Goal: Information Seeking & Learning: Learn about a topic

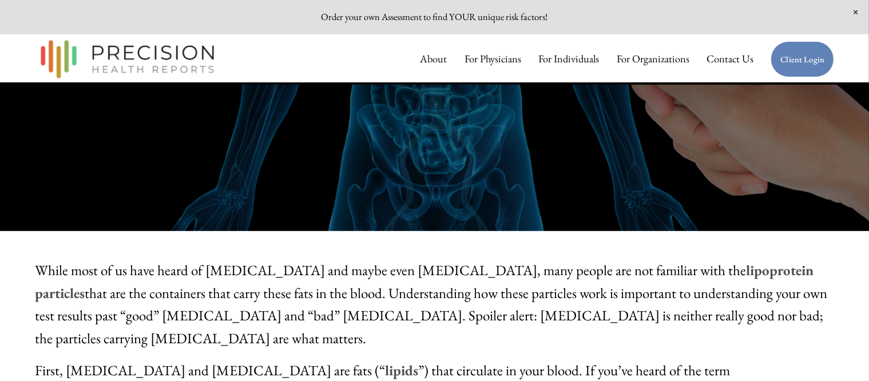
scroll to position [381, 0]
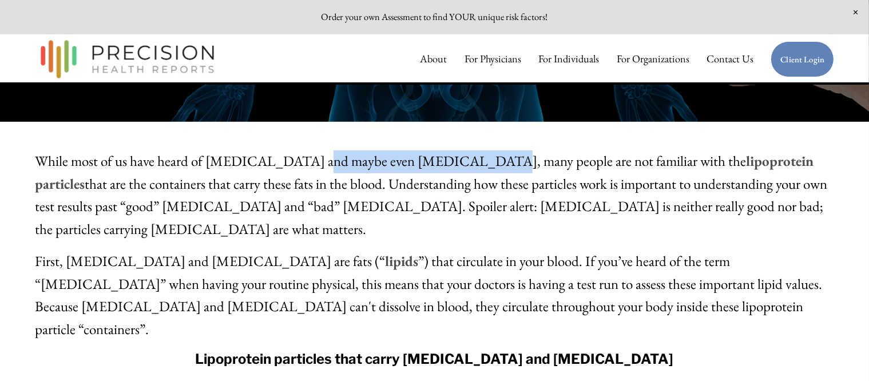
drag, startPoint x: 309, startPoint y: 168, endPoint x: 444, endPoint y: 173, distance: 135.0
click at [438, 169] on span "While most of us have heard of [MEDICAL_DATA] and maybe even [MEDICAL_DATA], ma…" at bounding box center [431, 195] width 792 height 86
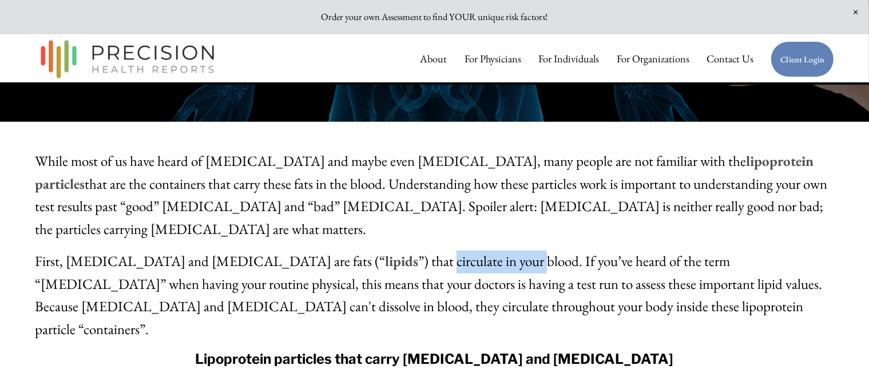
drag, startPoint x: 342, startPoint y: 245, endPoint x: 468, endPoint y: 232, distance: 127.0
click at [435, 252] on span "First, [MEDICAL_DATA] and [MEDICAL_DATA] are fats (“ lipids ”) that circulate i…" at bounding box center [428, 295] width 787 height 86
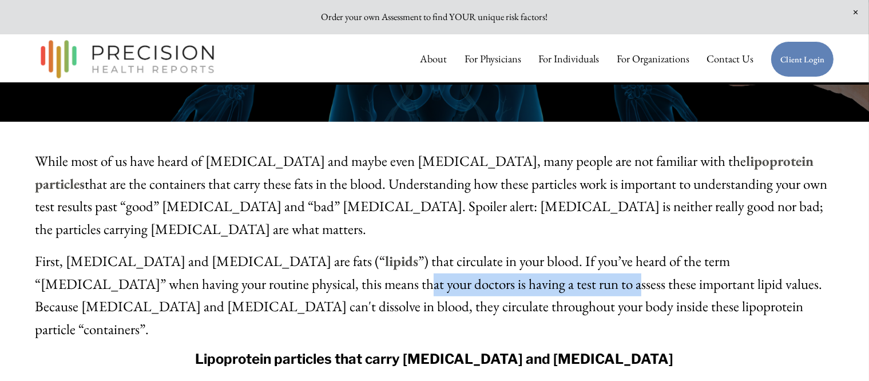
drag, startPoint x: 180, startPoint y: 264, endPoint x: 391, endPoint y: 266, distance: 211.0
click at [387, 266] on span "First, [MEDICAL_DATA] and [MEDICAL_DATA] are fats (“ lipids ”) that circulate i…" at bounding box center [428, 295] width 787 height 86
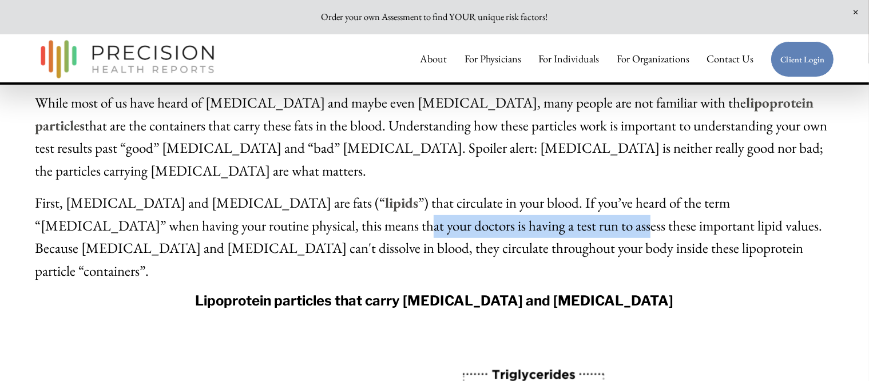
scroll to position [476, 0]
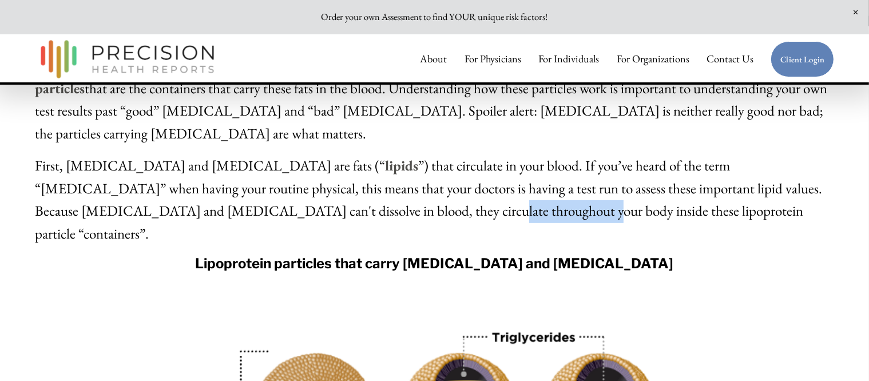
drag, startPoint x: 161, startPoint y: 196, endPoint x: 264, endPoint y: 190, distance: 103.1
click at [264, 190] on span "First, cholesterol and triglycerides are fats (“ lipids ”) that circulate in yo…" at bounding box center [428, 199] width 787 height 86
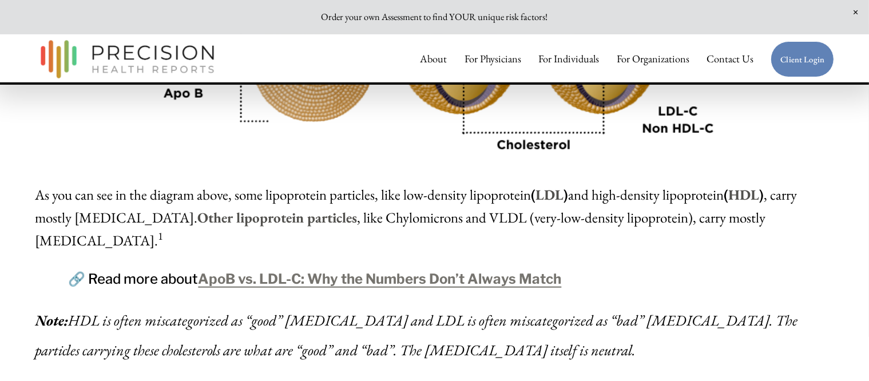
scroll to position [858, 0]
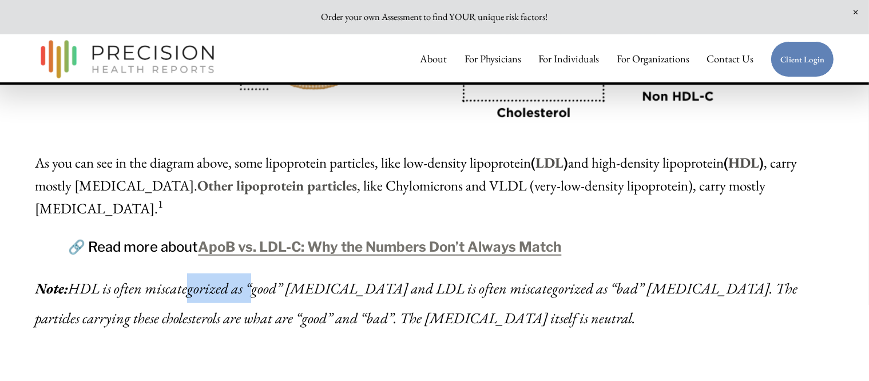
drag, startPoint x: 193, startPoint y: 226, endPoint x: 254, endPoint y: 224, distance: 60.6
click at [254, 278] on em "HDL is often miscategorized as “good” cholesterol and LDL is often miscategoriz…" at bounding box center [417, 302] width 765 height 49
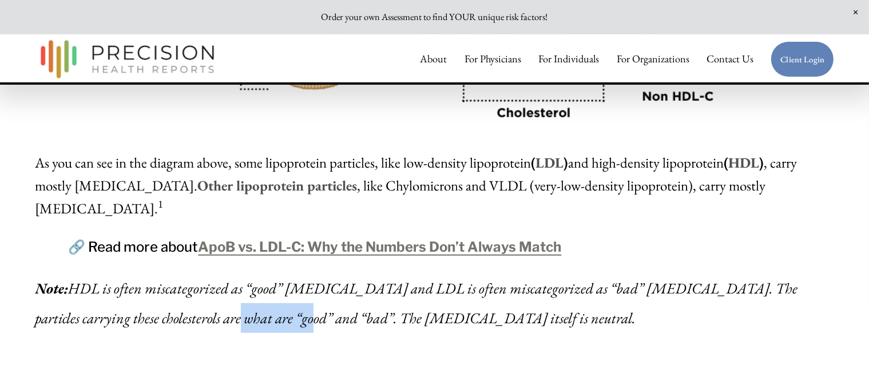
drag, startPoint x: 148, startPoint y: 255, endPoint x: 222, endPoint y: 254, distance: 74.3
click at [222, 278] on em "HDL is often miscategorized as “good” cholesterol and LDL is often miscategoriz…" at bounding box center [417, 302] width 765 height 49
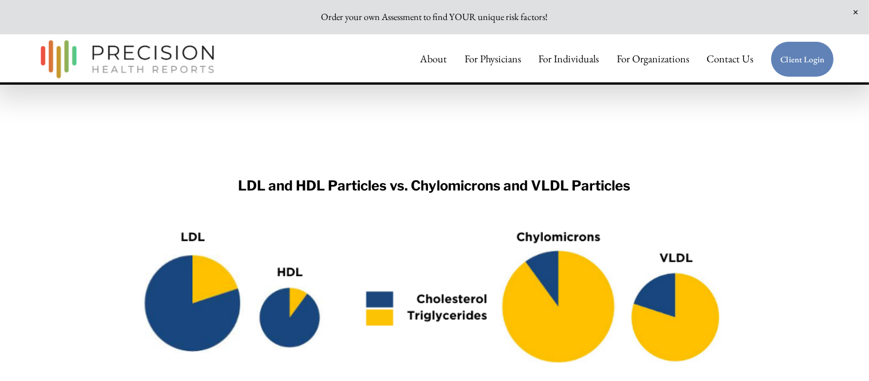
scroll to position [1620, 0]
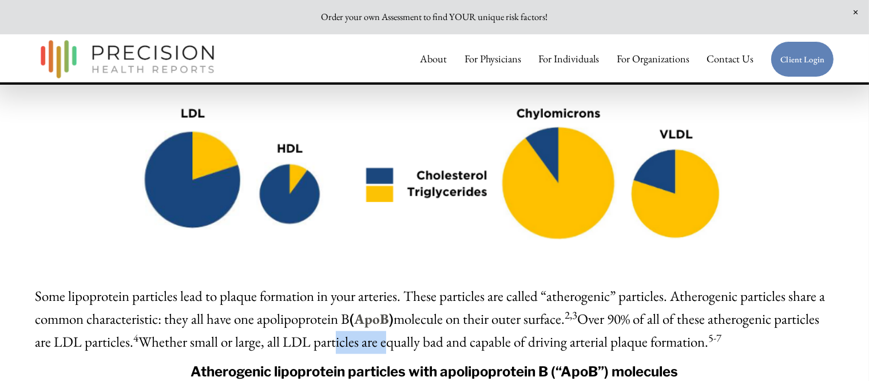
drag, startPoint x: 332, startPoint y: 287, endPoint x: 379, endPoint y: 287, distance: 46.9
click at [379, 287] on span "Some lipoprotein particles lead to plaque formation in your arteries. These par…" at bounding box center [430, 317] width 790 height 63
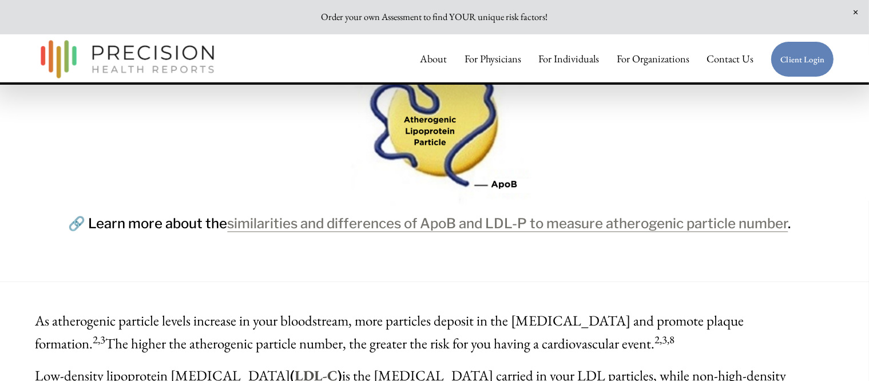
scroll to position [2001, 0]
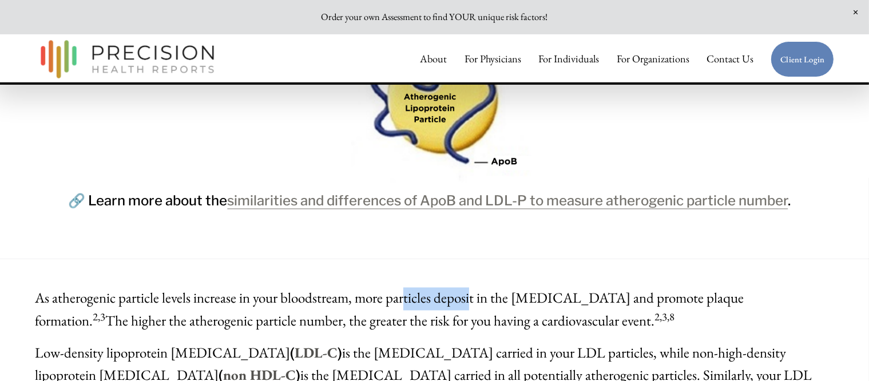
drag, startPoint x: 401, startPoint y: 247, endPoint x: 467, endPoint y: 241, distance: 65.4
click at [467, 289] on span "As atherogenic particle levels increase in your bloodstream, more particles dep…" at bounding box center [389, 309] width 708 height 41
drag, startPoint x: 262, startPoint y: 270, endPoint x: 301, endPoint y: 270, distance: 38.9
click at [301, 289] on span "As atherogenic particle levels increase in your bloodstream, more particles dep…" at bounding box center [389, 309] width 708 height 41
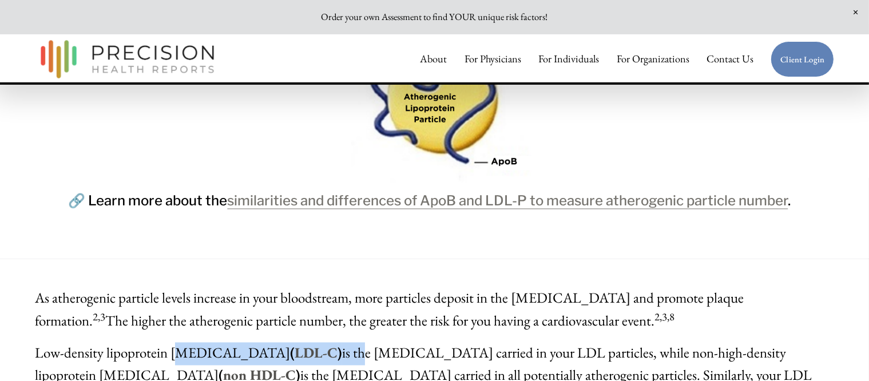
drag, startPoint x: 180, startPoint y: 303, endPoint x: 304, endPoint y: 303, distance: 124.1
click at [304, 344] on span "Low-density lipoprotein cholesterol ( LDL-C ) is the cholesterol carried in you…" at bounding box center [423, 387] width 777 height 86
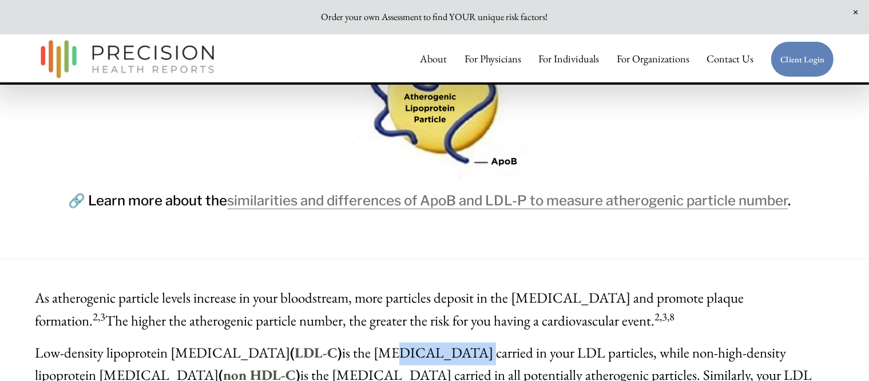
drag, startPoint x: 332, startPoint y: 301, endPoint x: 389, endPoint y: 301, distance: 57.2
click at [389, 344] on span "Low-density lipoprotein cholesterol ( LDL-C ) is the cholesterol carried in you…" at bounding box center [423, 387] width 777 height 86
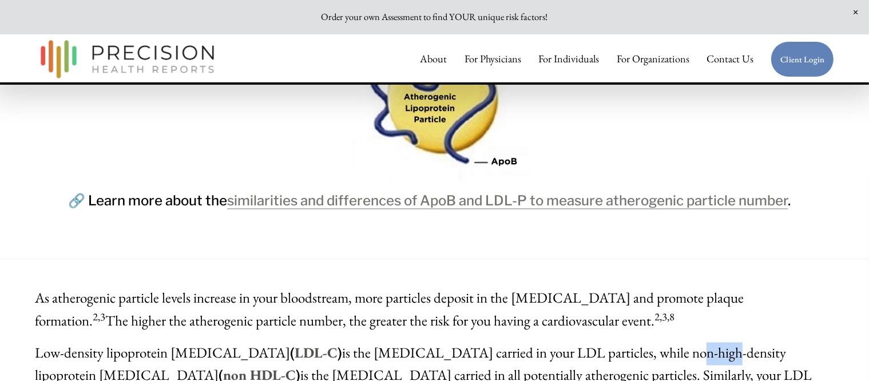
drag, startPoint x: 600, startPoint y: 300, endPoint x: 634, endPoint y: 291, distance: 35.0
click at [634, 344] on span "Low-density lipoprotein cholesterol ( LDL-C ) is the cholesterol carried in you…" at bounding box center [423, 387] width 777 height 86
drag, startPoint x: 110, startPoint y: 322, endPoint x: 180, endPoint y: 322, distance: 70.3
click at [180, 344] on span "Low-density lipoprotein cholesterol ( LDL-C ) is the cholesterol carried in you…" at bounding box center [423, 387] width 777 height 86
drag, startPoint x: 459, startPoint y: 326, endPoint x: 526, endPoint y: 321, distance: 67.6
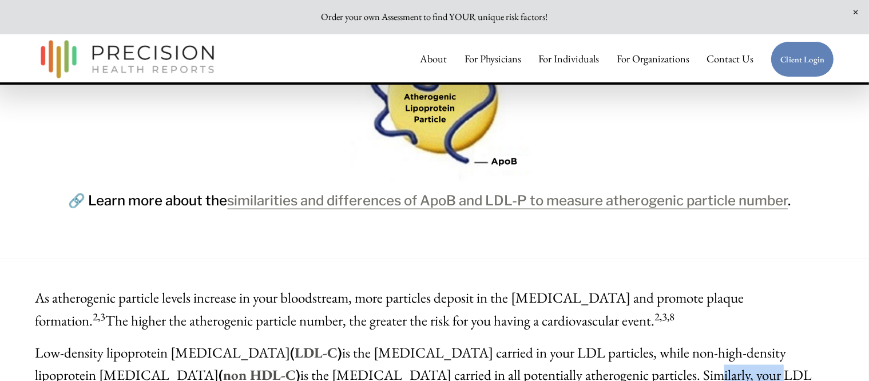
click at [526, 344] on span "Low-density lipoprotein cholesterol ( LDL-C ) is the cholesterol carried in you…" at bounding box center [423, 387] width 777 height 86
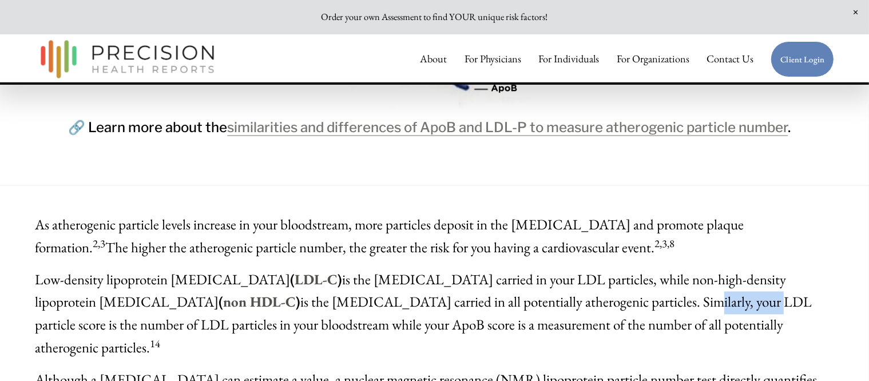
scroll to position [2096, 0]
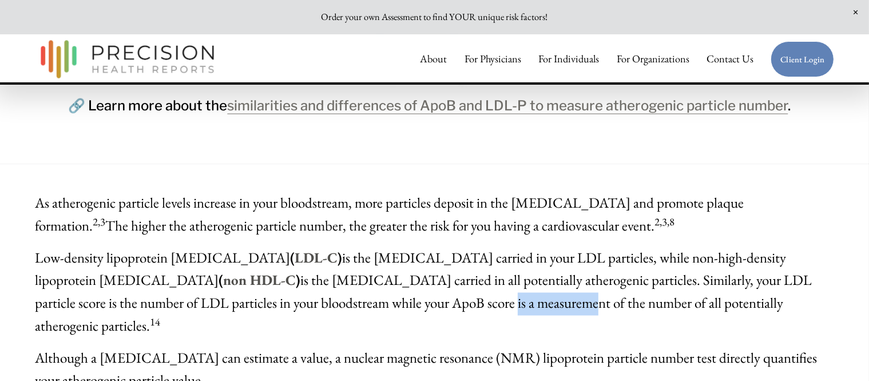
drag, startPoint x: 238, startPoint y: 250, endPoint x: 321, endPoint y: 250, distance: 83.5
click at [321, 250] on span "Low-density lipoprotein cholesterol ( LDL-C ) is the cholesterol carried in you…" at bounding box center [423, 292] width 777 height 86
drag, startPoint x: 281, startPoint y: 281, endPoint x: 332, endPoint y: 281, distance: 50.3
click at [332, 349] on span "Although a cholesterol test can estimate a value, a nuclear magnetic resonance …" at bounding box center [426, 369] width 782 height 41
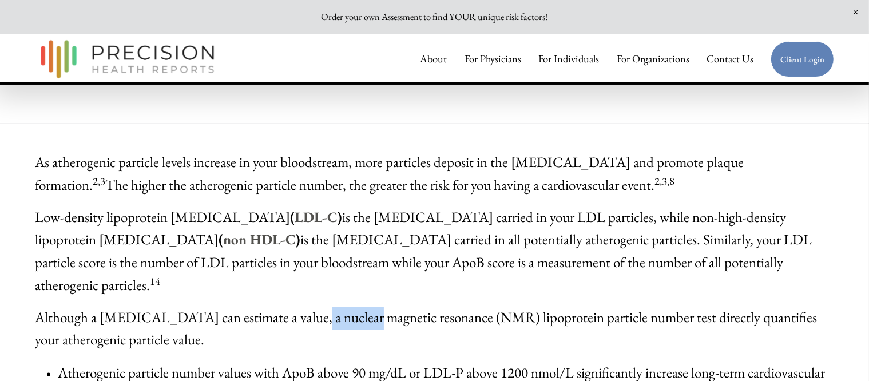
scroll to position [2192, 0]
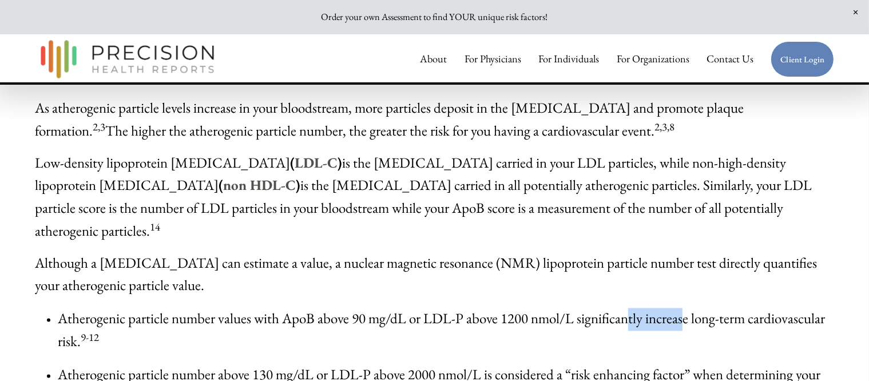
drag, startPoint x: 625, startPoint y: 239, endPoint x: 679, endPoint y: 239, distance: 54.3
click at [679, 309] on span "Atherogenic particle number values with ApoB above 90 mg/dL or LDL-P above 1200…" at bounding box center [441, 329] width 767 height 41
drag, startPoint x: 217, startPoint y: 296, endPoint x: 281, endPoint y: 296, distance: 64.6
click at [281, 365] on span "Atherogenic particle number above 130 mg/dL or LDL-P above 2000 nmol/L is consi…" at bounding box center [439, 385] width 762 height 41
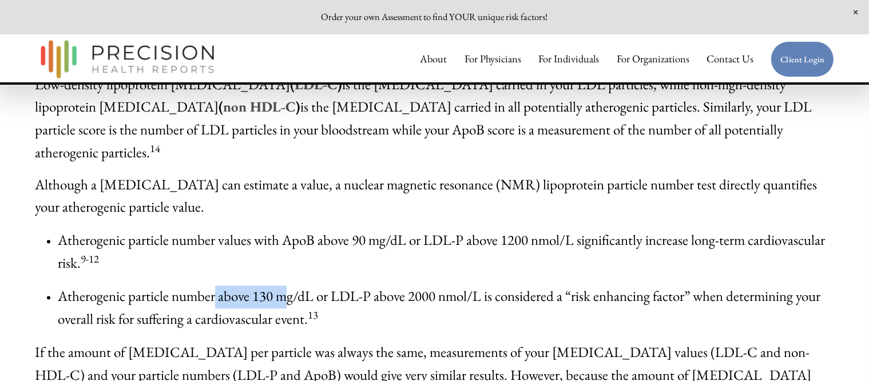
scroll to position [2287, 0]
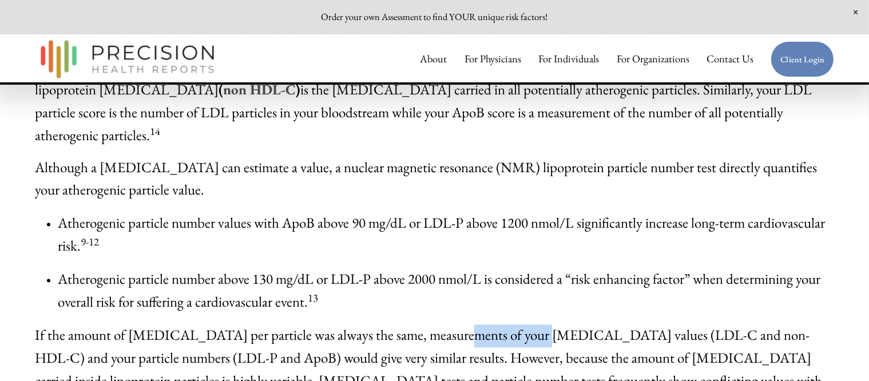
drag, startPoint x: 429, startPoint y: 256, endPoint x: 506, endPoint y: 254, distance: 77.2
drag, startPoint x: 417, startPoint y: 279, endPoint x: 494, endPoint y: 279, distance: 77.2
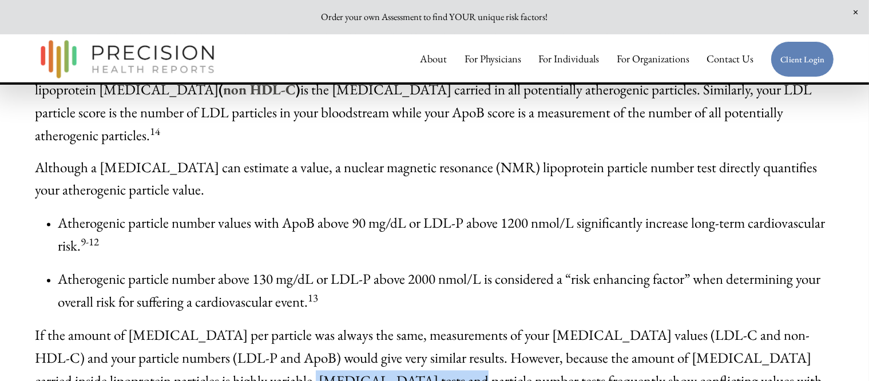
drag, startPoint x: 164, startPoint y: 300, endPoint x: 287, endPoint y: 298, distance: 123.5
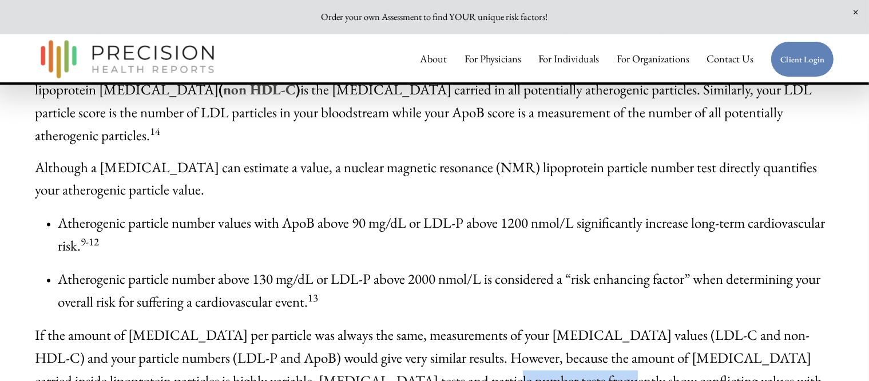
drag, startPoint x: 333, startPoint y: 301, endPoint x: 444, endPoint y: 301, distance: 110.9
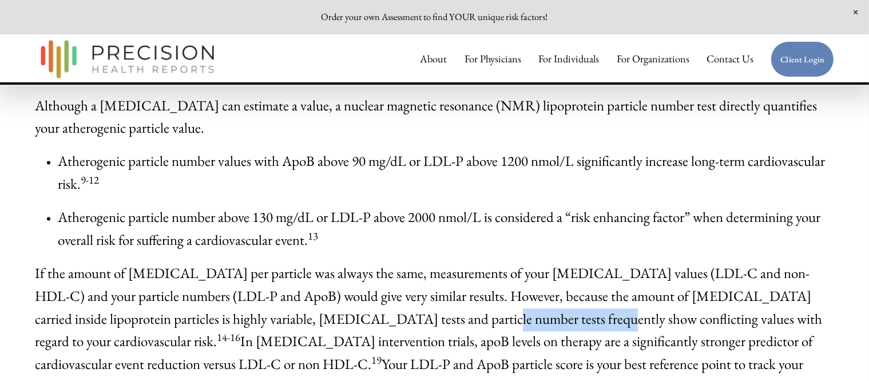
scroll to position [2382, 0]
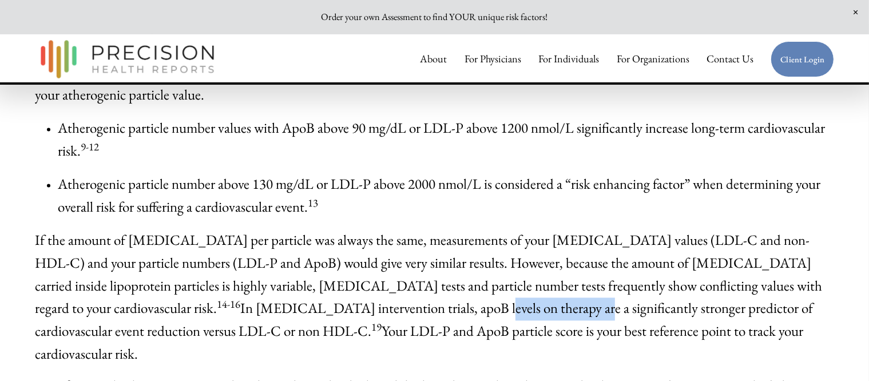
drag, startPoint x: 245, startPoint y: 228, endPoint x: 303, endPoint y: 226, distance: 58.4
click at [303, 230] on span "If the amount of cholesterol per particle was always the same, measurements of …" at bounding box center [428, 296] width 787 height 132
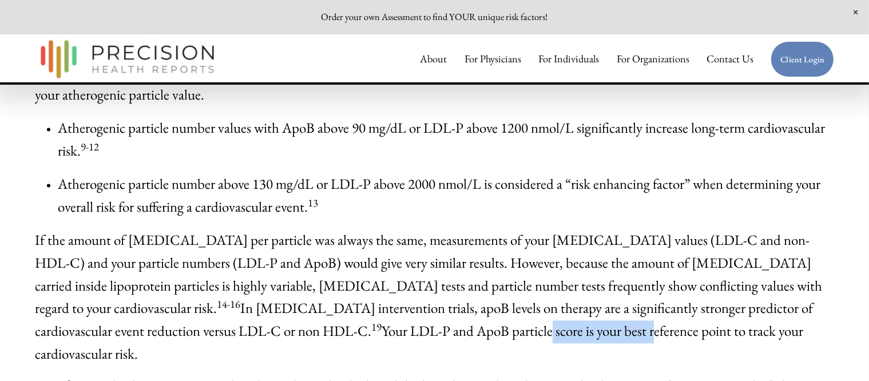
drag, startPoint x: 201, startPoint y: 250, endPoint x: 302, endPoint y: 250, distance: 100.6
click at [302, 250] on span "If the amount of cholesterol per particle was always the same, measurements of …" at bounding box center [428, 296] width 787 height 132
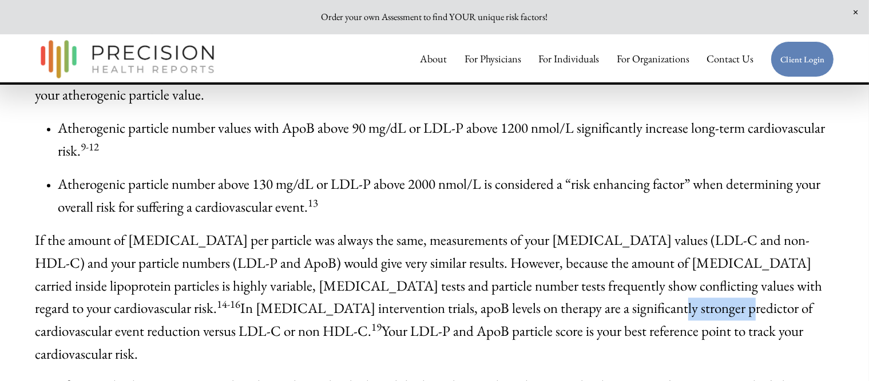
drag, startPoint x: 380, startPoint y: 228, endPoint x: 453, endPoint y: 228, distance: 73.2
click at [453, 230] on span "If the amount of cholesterol per particle was always the same, measurements of …" at bounding box center [428, 296] width 787 height 132
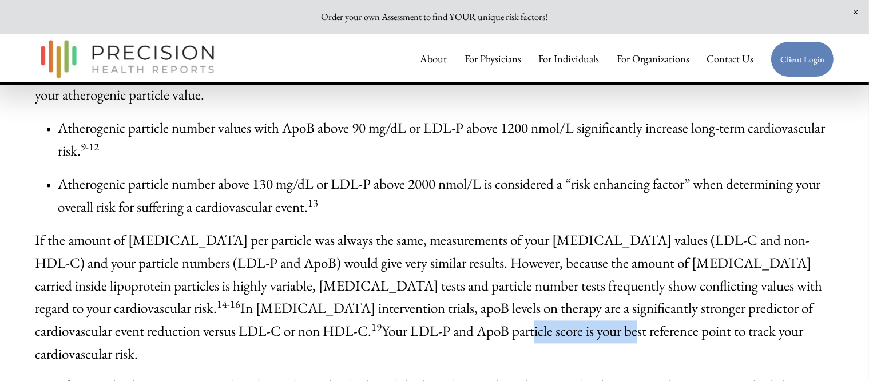
drag, startPoint x: 183, startPoint y: 253, endPoint x: 284, endPoint y: 251, distance: 100.7
click at [284, 251] on span "If the amount of cholesterol per particle was always the same, measurements of …" at bounding box center [428, 296] width 787 height 132
drag, startPoint x: 213, startPoint y: 281, endPoint x: 346, endPoint y: 282, distance: 132.7
drag, startPoint x: 483, startPoint y: 282, endPoint x: 547, endPoint y: 282, distance: 64.0
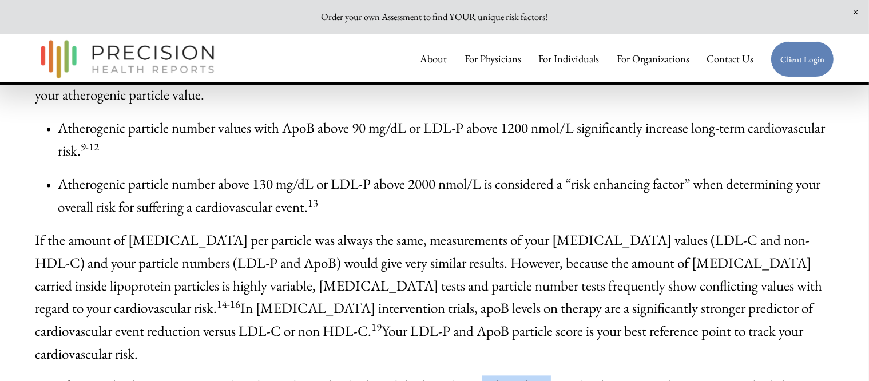
drag, startPoint x: 205, startPoint y: 308, endPoint x: 351, endPoint y: 305, distance: 145.8
drag, startPoint x: 433, startPoint y: 301, endPoint x: 519, endPoint y: 301, distance: 86.3
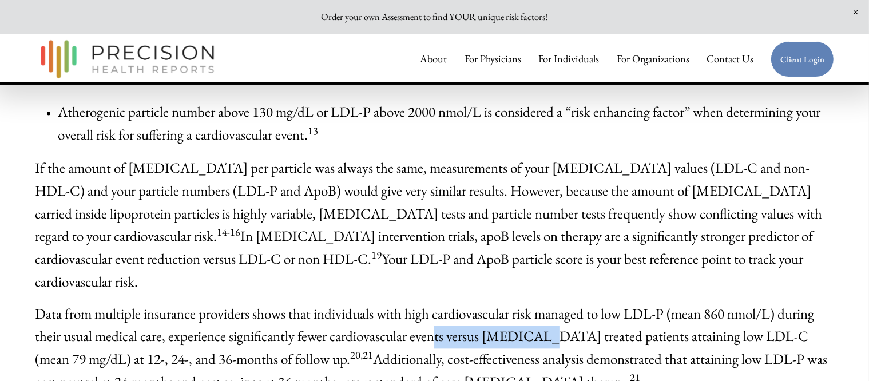
scroll to position [2478, 0]
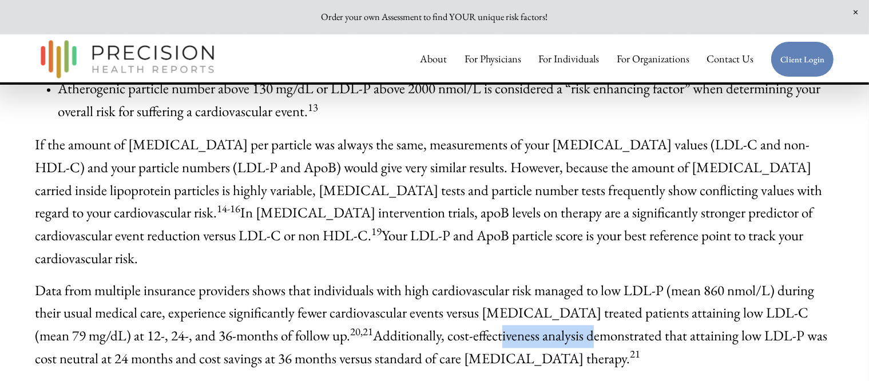
drag, startPoint x: 387, startPoint y: 231, endPoint x: 481, endPoint y: 231, distance: 94.3
click at [481, 281] on span "Data from multiple insurance providers shows that individuals with high cardiov…" at bounding box center [431, 324] width 792 height 86
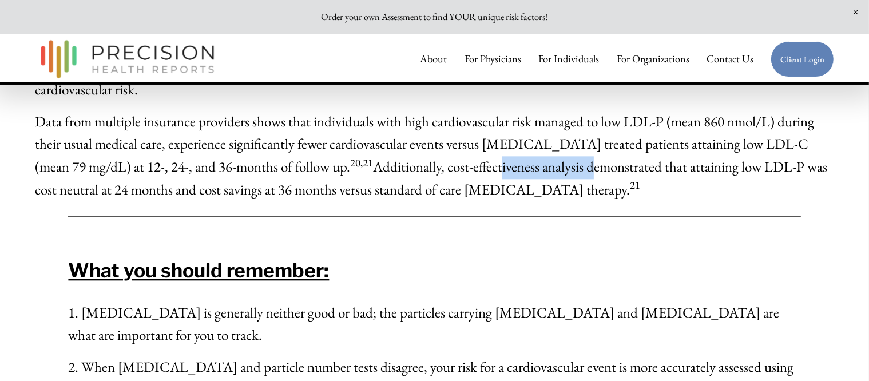
scroll to position [2668, 0]
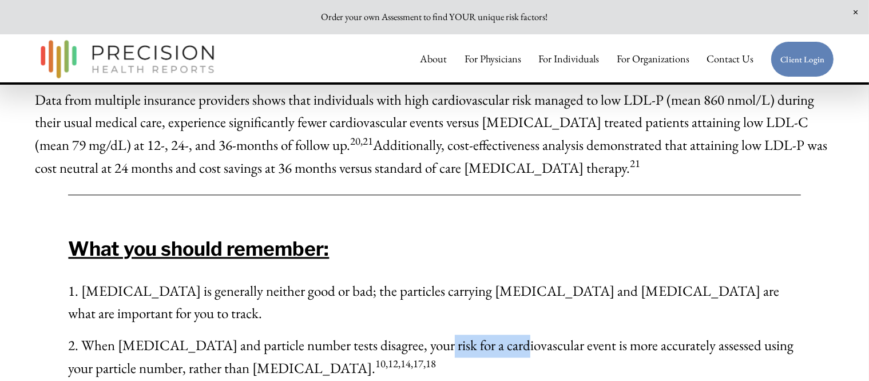
drag, startPoint x: 405, startPoint y: 241, endPoint x: 483, endPoint y: 241, distance: 77.8
click at [483, 336] on span "2. When cholesterol and particle number tests disagree, your risk for a cardiov…" at bounding box center [430, 356] width 725 height 41
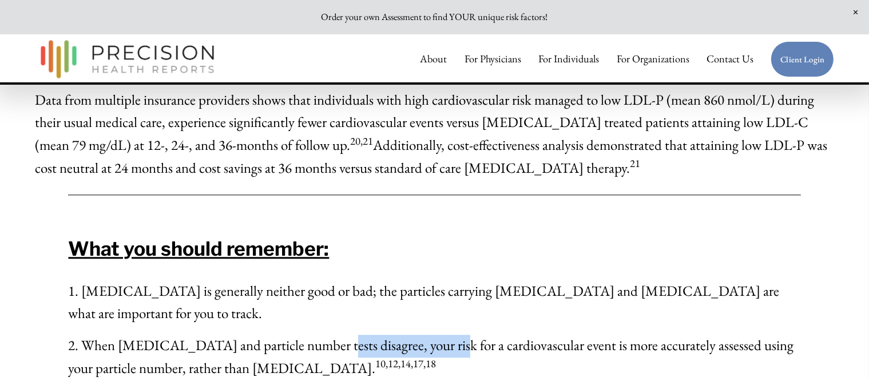
drag, startPoint x: 312, startPoint y: 245, endPoint x: 423, endPoint y: 245, distance: 110.4
click at [423, 336] on span "2. When cholesterol and particle number tests disagree, your risk for a cardiov…" at bounding box center [430, 356] width 725 height 41
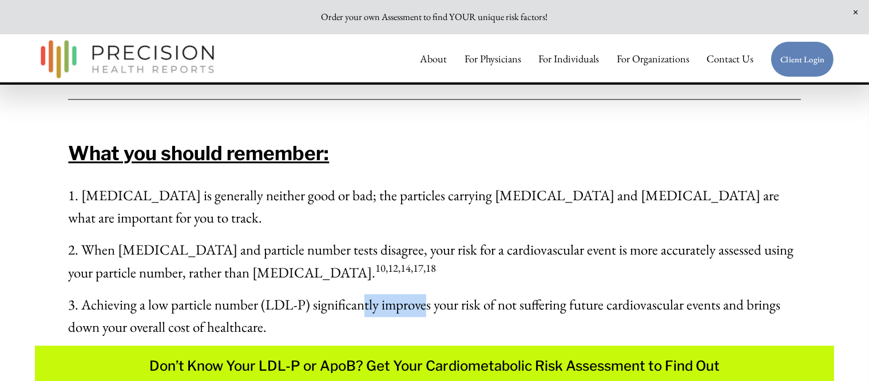
drag, startPoint x: 363, startPoint y: 201, endPoint x: 427, endPoint y: 200, distance: 63.5
click at [427, 295] on span "3. Achieving a low particle number (LDL-P) significantly improves your risk of …" at bounding box center [424, 315] width 712 height 41
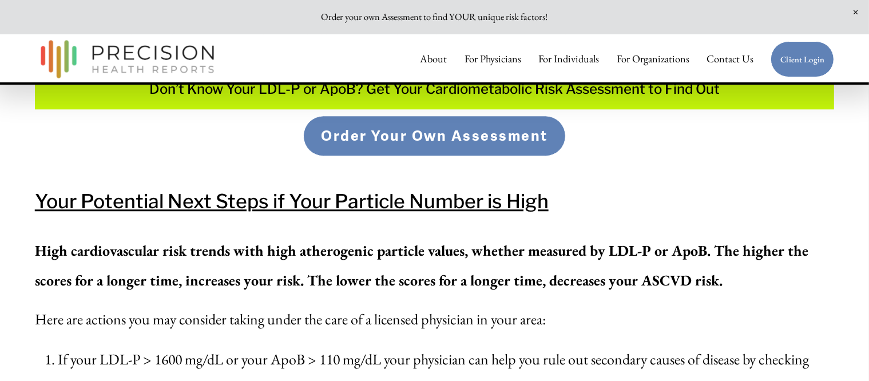
scroll to position [3049, 0]
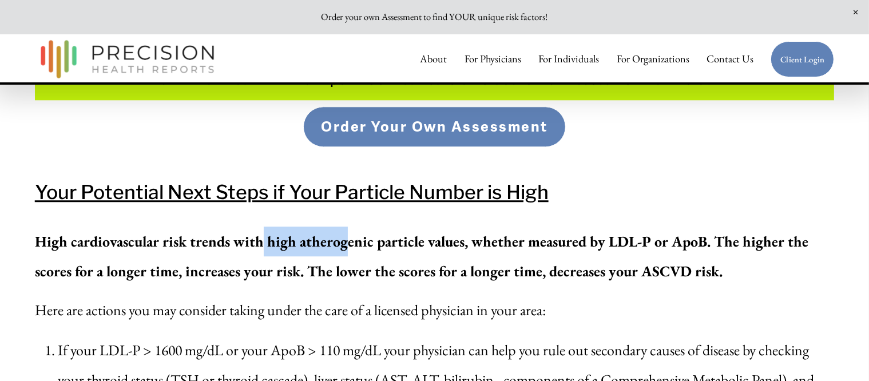
drag, startPoint x: 261, startPoint y: 141, endPoint x: 348, endPoint y: 140, distance: 86.9
click at [348, 232] on strong "High cardiovascular risk trends with high atherogenic particle values, whether …" at bounding box center [423, 256] width 777 height 49
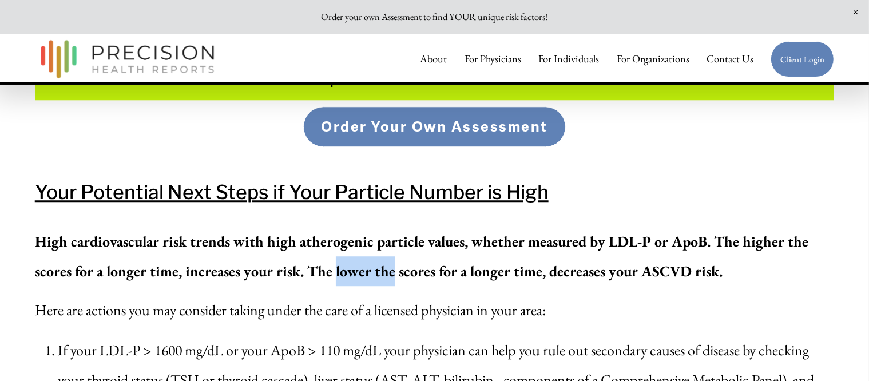
drag, startPoint x: 338, startPoint y: 166, endPoint x: 400, endPoint y: 168, distance: 61.8
click at [400, 232] on strong "High cardiovascular risk trends with high atherogenic particle values, whether …" at bounding box center [423, 256] width 777 height 49
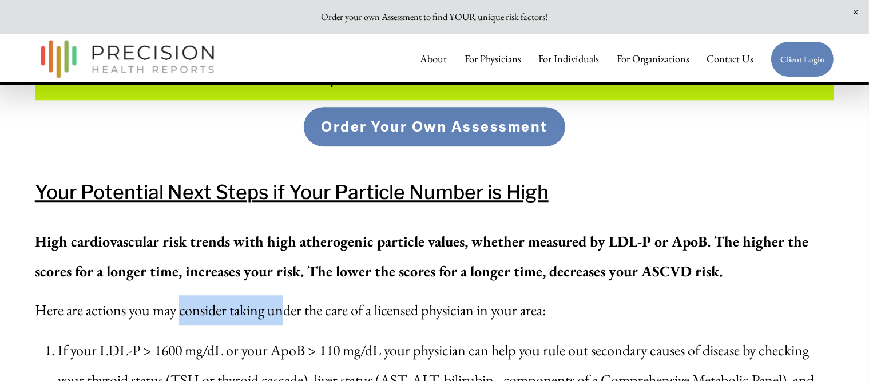
drag, startPoint x: 181, startPoint y: 209, endPoint x: 290, endPoint y: 207, distance: 109.8
click at [290, 295] on p "Here are actions you may consider taking under the care of a licensed physician…" at bounding box center [434, 310] width 799 height 30
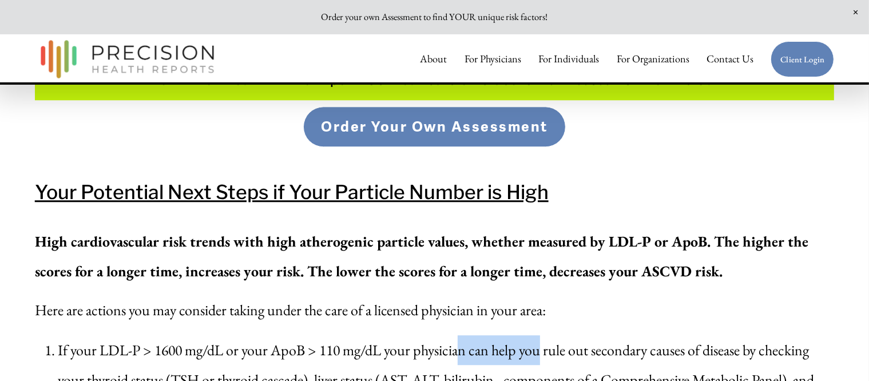
drag, startPoint x: 468, startPoint y: 246, endPoint x: 548, endPoint y: 246, distance: 80.1
click at [548, 335] on p "If your LDL-P > 1600 mg/dL or your ApoB > 110 mg/dL your physician can help you…" at bounding box center [446, 379] width 777 height 89
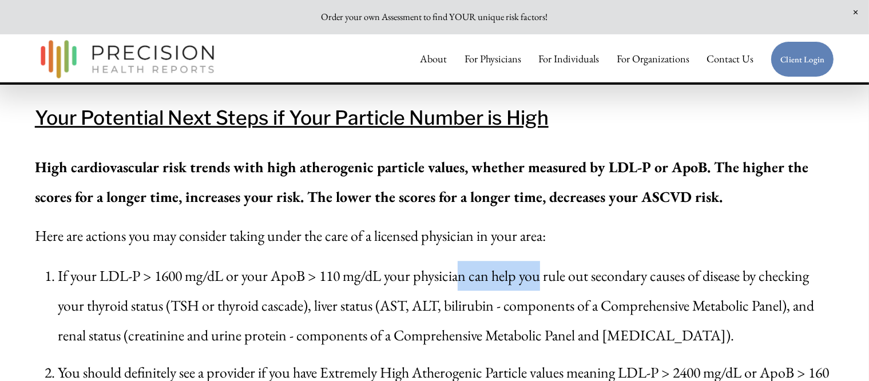
scroll to position [3145, 0]
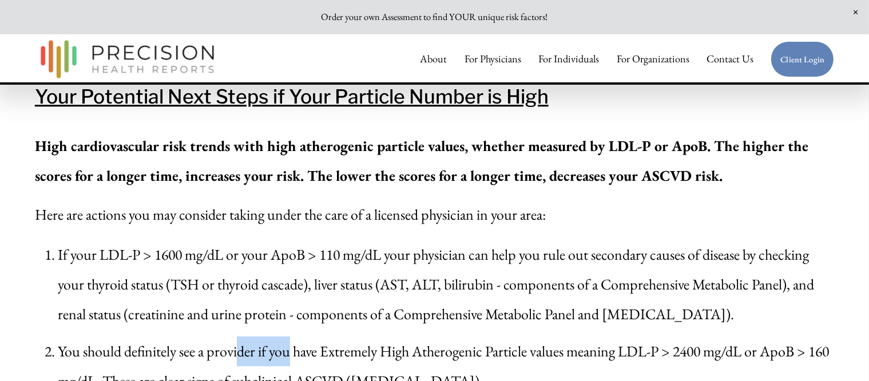
drag, startPoint x: 243, startPoint y: 253, endPoint x: 294, endPoint y: 242, distance: 52.5
click at [294, 336] on p "You should definitely see a provider if you have Extremely High Atherogenic Par…" at bounding box center [446, 365] width 777 height 59
drag, startPoint x: 201, startPoint y: 280, endPoint x: 277, endPoint y: 278, distance: 76.1
click at [277, 336] on p "You should definitely see a provider if you have Extremely High Atherogenic Par…" at bounding box center [446, 365] width 777 height 59
drag, startPoint x: 177, startPoint y: 316, endPoint x: 287, endPoint y: 316, distance: 110.4
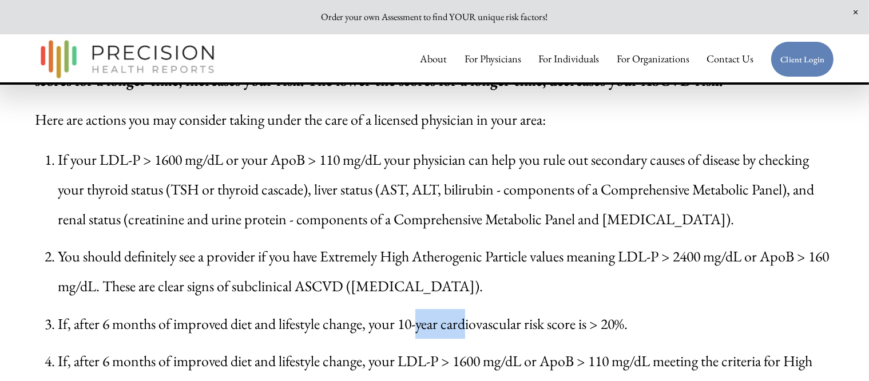
drag, startPoint x: 423, startPoint y: 218, endPoint x: 476, endPoint y: 217, distance: 53.2
click at [476, 309] on p "If, after 6 months of improved diet and lifestyle change, your 10-year cardiova…" at bounding box center [446, 324] width 777 height 30
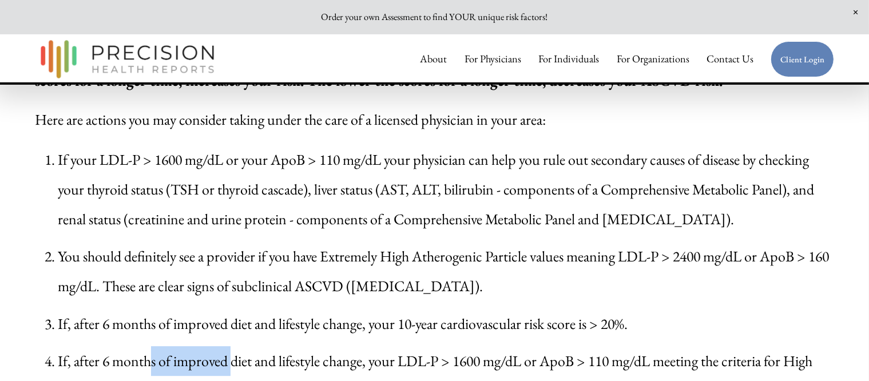
drag, startPoint x: 150, startPoint y: 255, endPoint x: 234, endPoint y: 259, distance: 84.2
click at [234, 346] on p "If, after 6 months of improved diet and lifestyle change, your LDL-P > 1600 mg/…" at bounding box center [446, 375] width 777 height 59
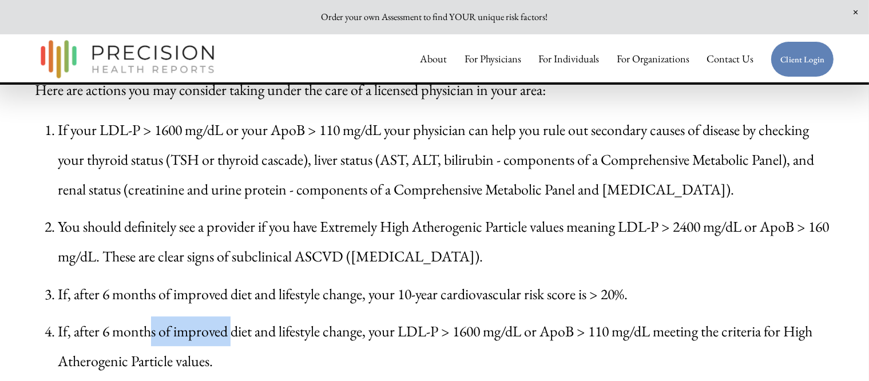
scroll to position [3335, 0]
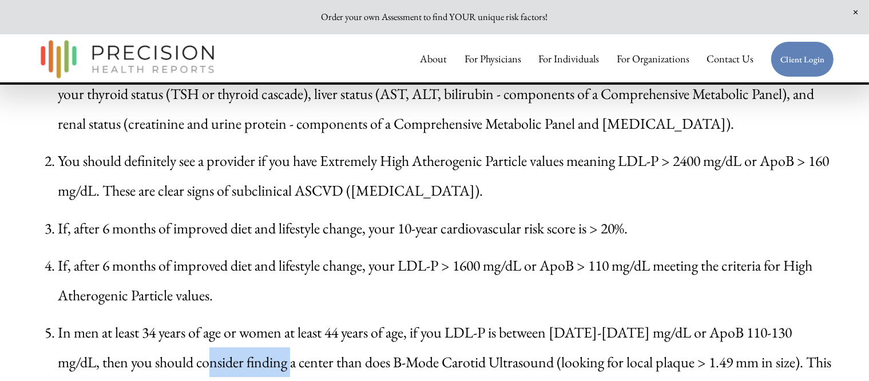
drag, startPoint x: 192, startPoint y: 262, endPoint x: 269, endPoint y: 262, distance: 76.6
click at [269, 317] on p "In men at least 34 years of age or women at least 44 years of age, if you LDL‐P…" at bounding box center [446, 376] width 777 height 119
drag, startPoint x: 155, startPoint y: 289, endPoint x: 268, endPoint y: 289, distance: 112.6
click at [268, 317] on p "In men at least 34 years of age or women at least 44 years of age, if you LDL‐P…" at bounding box center [446, 376] width 777 height 119
drag, startPoint x: 339, startPoint y: 292, endPoint x: 407, endPoint y: 292, distance: 67.5
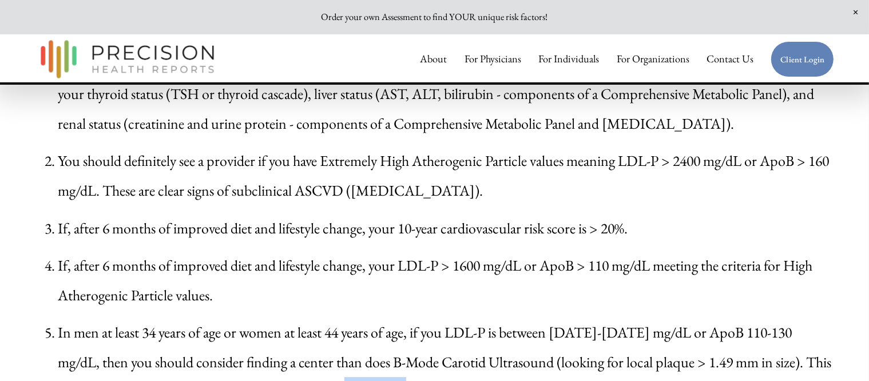
click at [407, 317] on p "In men at least 34 years of age or women at least 44 years of age, if you LDL‐P…" at bounding box center [446, 376] width 777 height 119
drag, startPoint x: 209, startPoint y: 317, endPoint x: 321, endPoint y: 317, distance: 111.5
click at [321, 317] on p "In men at least 34 years of age or women at least 44 years of age, if you LDL‐P…" at bounding box center [446, 376] width 777 height 119
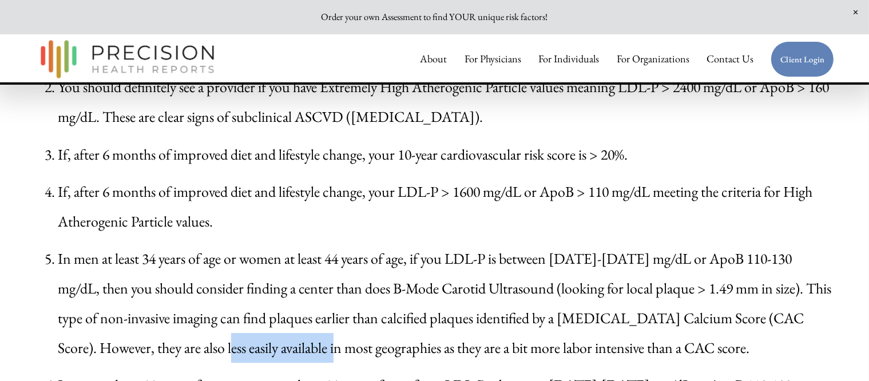
scroll to position [3431, 0]
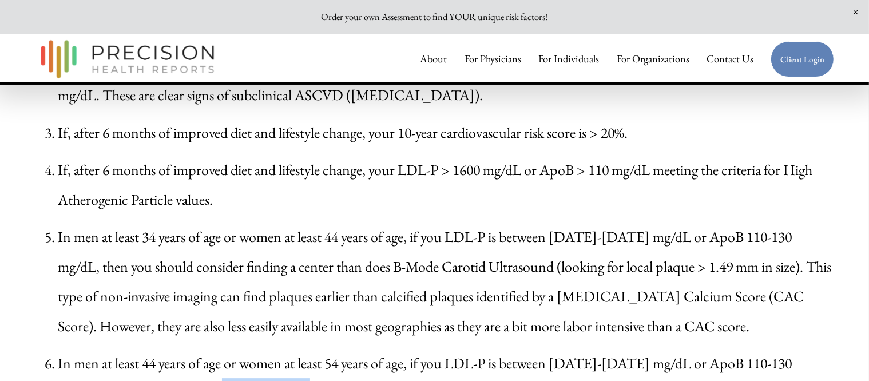
drag, startPoint x: 202, startPoint y: 290, endPoint x: 294, endPoint y: 290, distance: 92.1
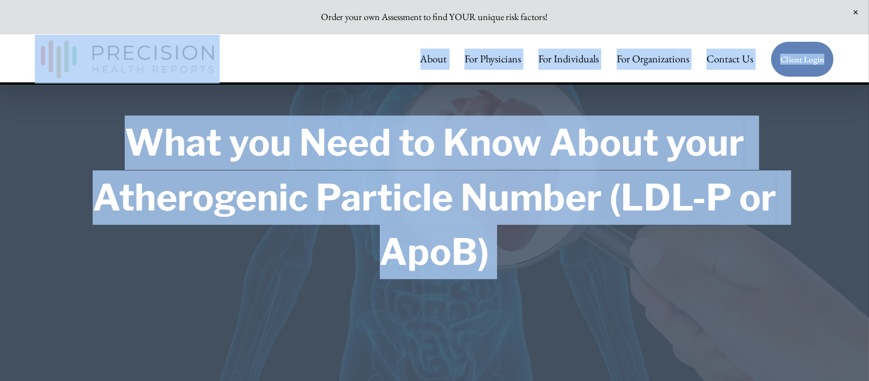
scroll to position [0, 0]
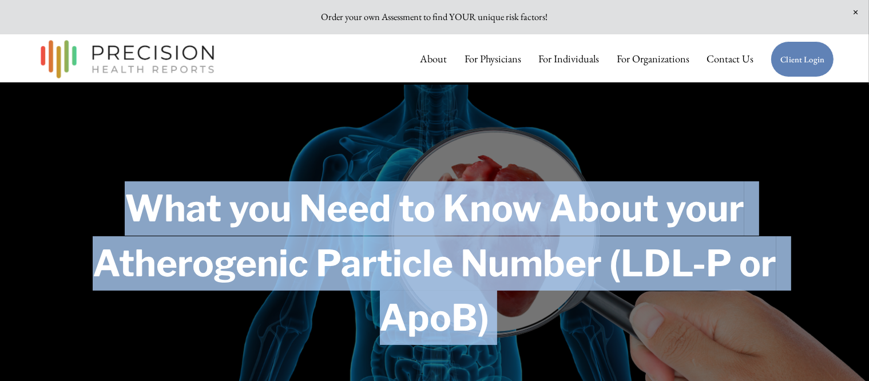
drag, startPoint x: 166, startPoint y: 206, endPoint x: 11, endPoint y: 196, distance: 154.7
copy article "What you Need to Know About your Atherogenic Particle Number (LDL-P or ApoB) Wh…"
click at [600, 159] on div "What you Need to Know About your Atherogenic Particle Number (LDL-P or ApoB)" at bounding box center [434, 299] width 869 height 408
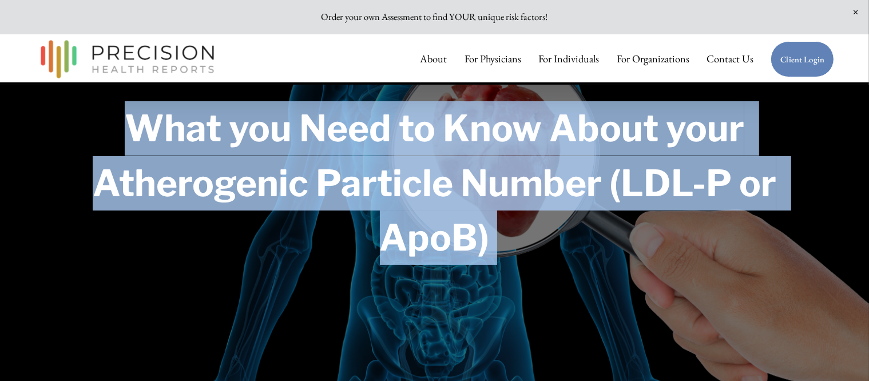
scroll to position [190, 0]
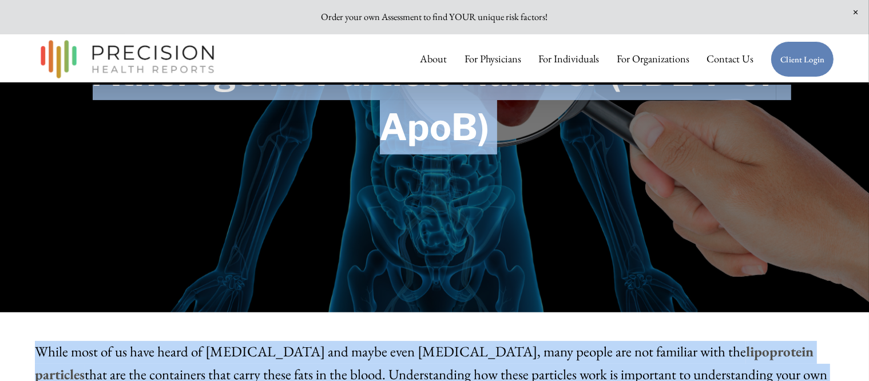
drag, startPoint x: 555, startPoint y: 245, endPoint x: 547, endPoint y: 244, distance: 8.1
click at [555, 244] on div "What you Need to Know About your Atherogenic Particle Number (LDL-P or ApoB)" at bounding box center [434, 109] width 869 height 408
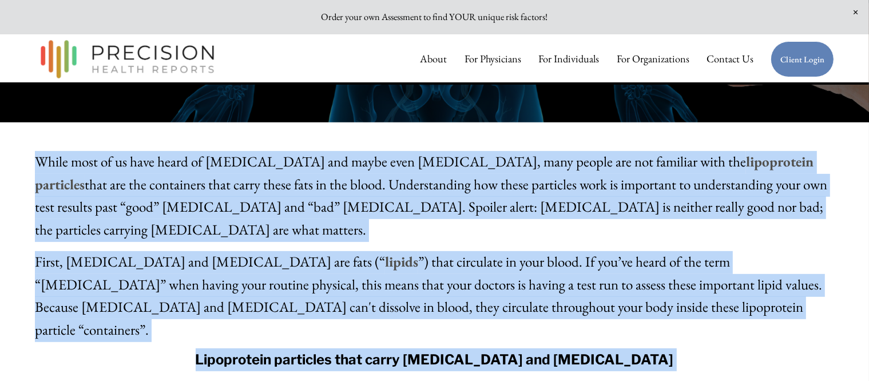
scroll to position [381, 0]
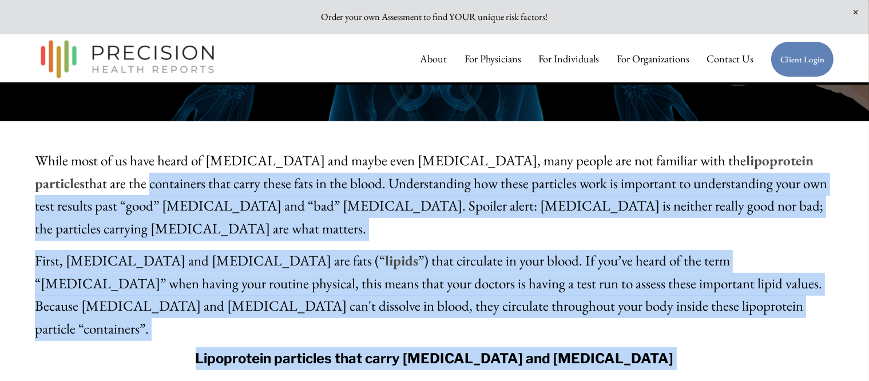
drag, startPoint x: 835, startPoint y: 144, endPoint x: 839, endPoint y: 151, distance: 8.2
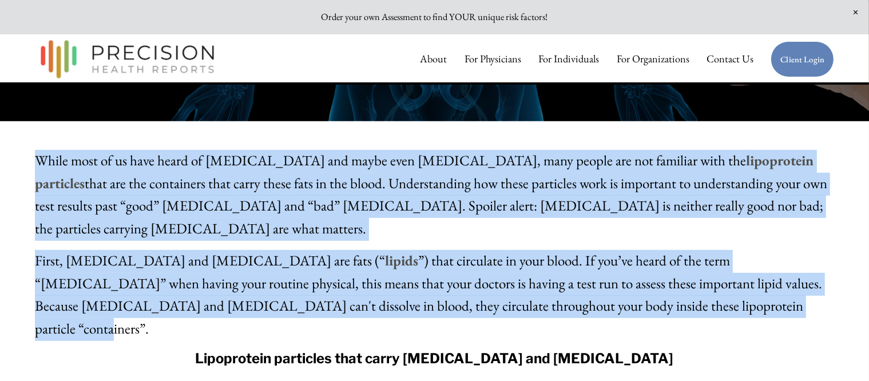
drag, startPoint x: 526, startPoint y: 296, endPoint x: 33, endPoint y: 158, distance: 511.8
copy div "While most of us have heard of cholesterol and maybe even triglycerides, many p…"
click at [647, 296] on p "First, cholesterol and triglycerides are fats (“ lipids ”) that circulate in yo…" at bounding box center [434, 295] width 799 height 91
drag, startPoint x: 36, startPoint y: 159, endPoint x: 527, endPoint y: 295, distance: 509.7
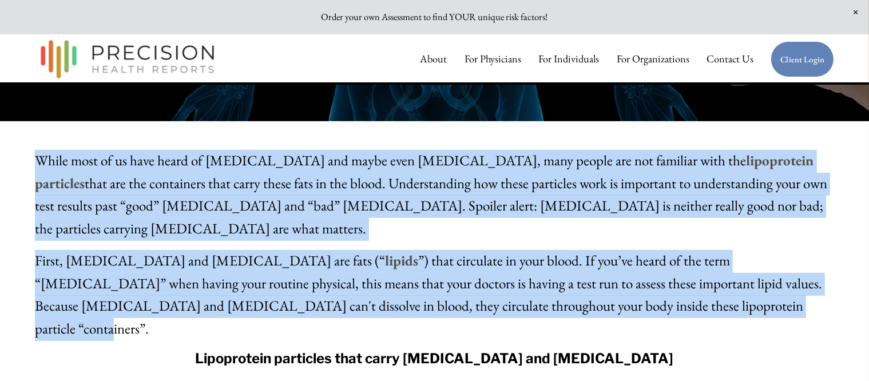
click at [527, 295] on div "While most of us have heard of cholesterol and maybe even triglycerides, many p…" at bounding box center [434, 245] width 799 height 191
copy div "While most of us have heard of cholesterol and maybe even triglycerides, many p…"
click at [831, 186] on p "While most of us have heard of cholesterol and maybe even triglycerides, many p…" at bounding box center [434, 195] width 799 height 91
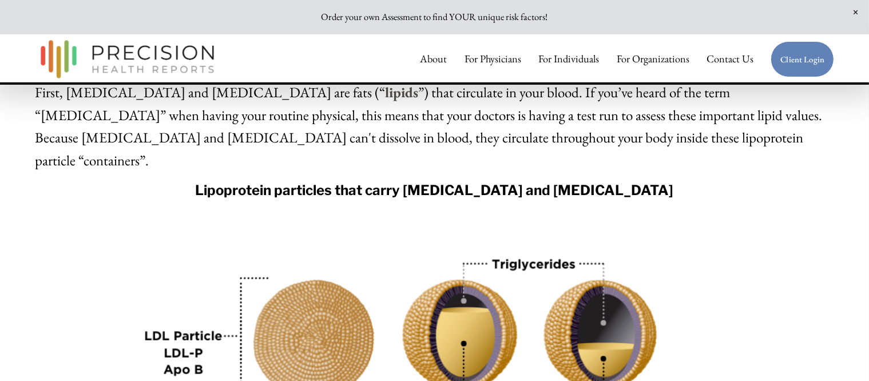
scroll to position [572, 0]
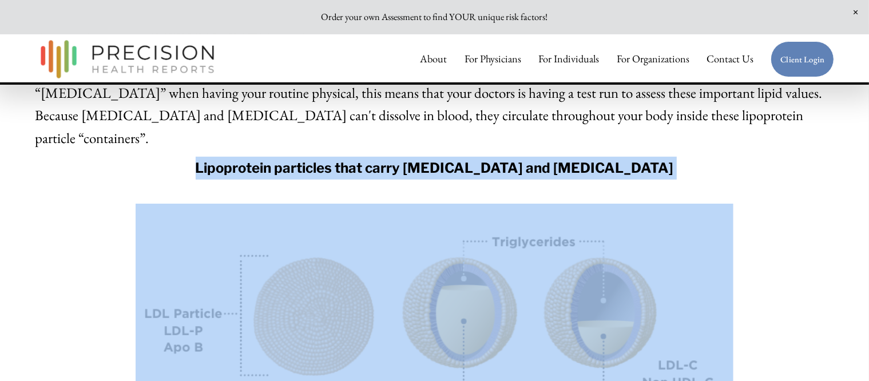
copy div "Lipoprotein particles that carry cholesterol and triglycerides"
drag, startPoint x: 230, startPoint y: 124, endPoint x: 668, endPoint y: 260, distance: 458.7
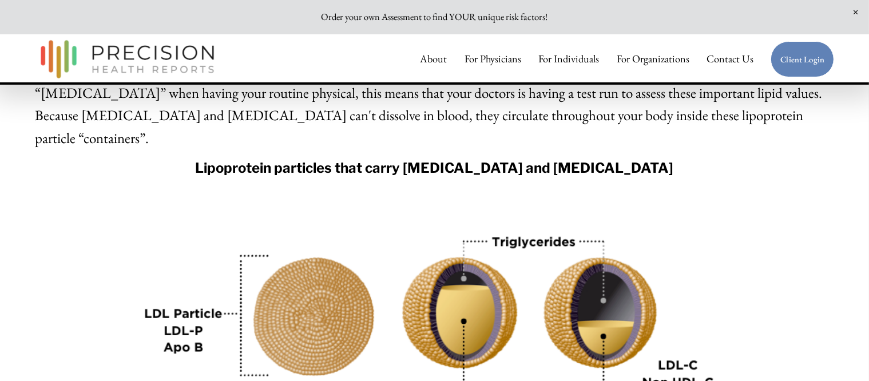
click at [329, 242] on div at bounding box center [435, 306] width 598 height 205
click at [428, 263] on div at bounding box center [435, 306] width 598 height 205
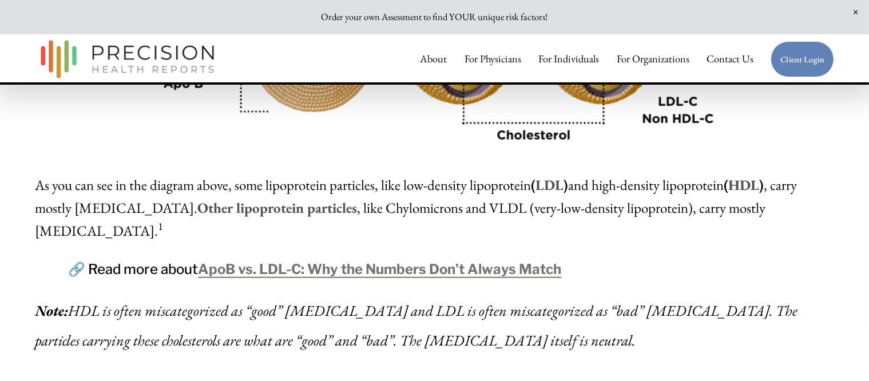
scroll to position [858, 0]
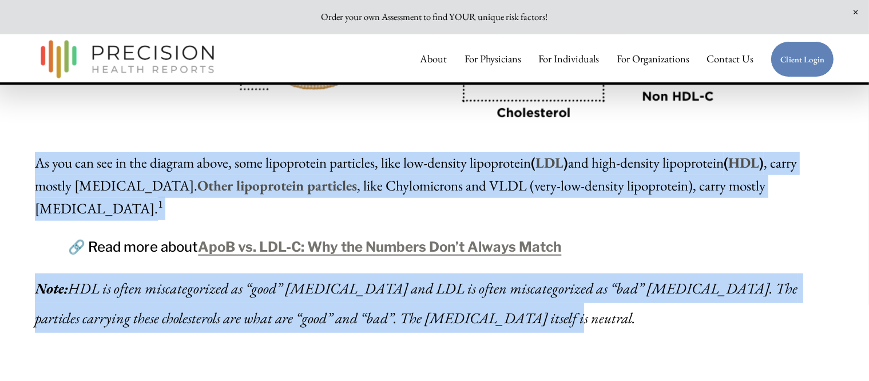
copy div "As you can see in the diagram above, some lipoprotein particles, like low-densi…"
drag, startPoint x: 38, startPoint y: 120, endPoint x: 441, endPoint y: 257, distance: 425.8
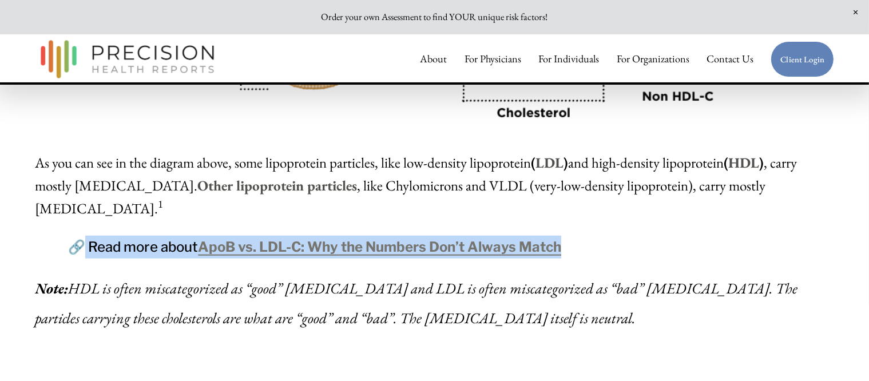
drag, startPoint x: 567, startPoint y: 181, endPoint x: 76, endPoint y: 181, distance: 490.6
click at [76, 236] on h4 "🔗 Read more about ApoB vs. LDL-C: Why the Numbers Don’t Always Match" at bounding box center [434, 247] width 732 height 23
copy h4 "Read more about ApoB vs. LDL-C: Why the Numbers Don’t Always Match"
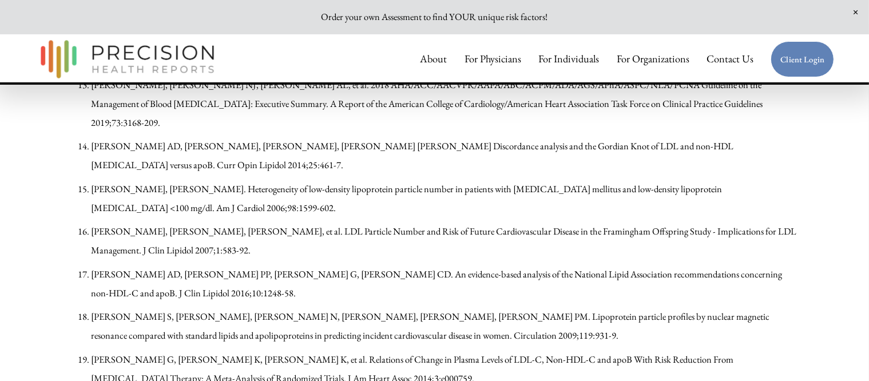
scroll to position [4448, 0]
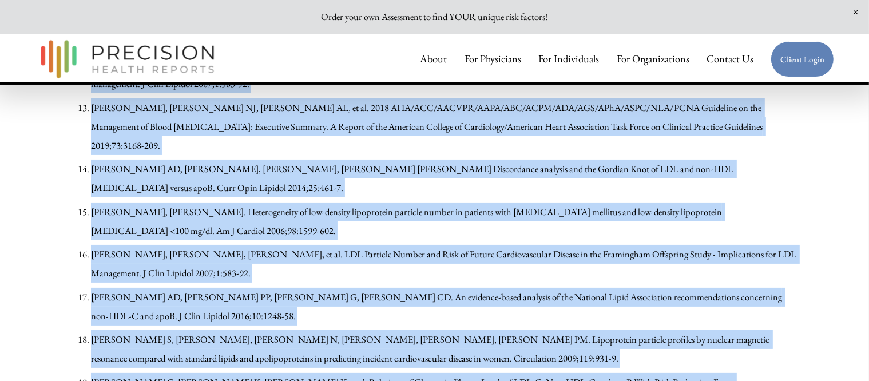
drag, startPoint x: 37, startPoint y: 142, endPoint x: 336, endPoint y: 271, distance: 325.0
copy article "Some lipoprotein particles lead to plaque formation in your arteries. These par…"
click at [819, 123] on div "References Cromwell WC, Otvos JD. Clinical utilization of lipoprotein subfracti…" at bounding box center [434, 38] width 869 height 926
click at [846, 129] on div "References Cromwell WC, Otvos JD. Clinical utilization of lipoprotein subfracti…" at bounding box center [434, 38] width 869 height 926
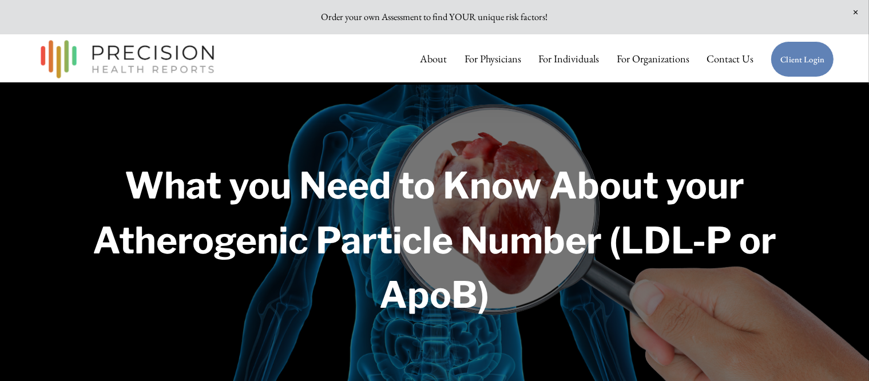
scroll to position [0, 0]
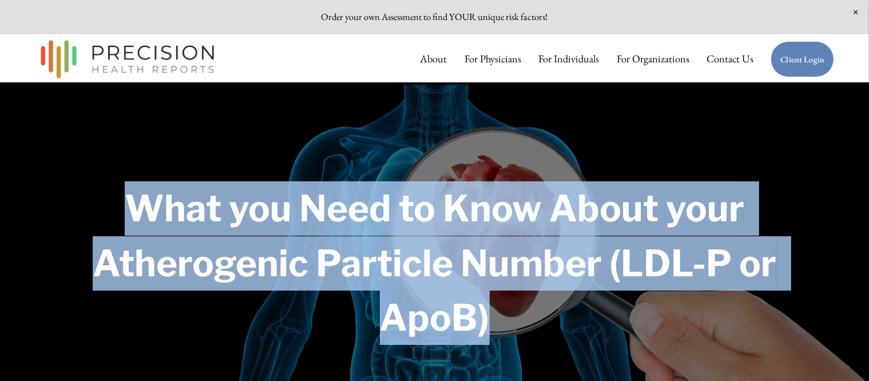
drag, startPoint x: 499, startPoint y: 325, endPoint x: 114, endPoint y: 220, distance: 398.3
click at [114, 220] on h1 "What you Need to Know About your Atherogenic Particle Number (LDL-P or ApoB)" at bounding box center [434, 263] width 799 height 164
copy strong "What you Need to Know About your Atherogenic Particle Number (LDL-P or ApoB)"
click at [78, 131] on div "What you Need to Know About your Atherogenic Particle Number (LDL-P or ApoB)" at bounding box center [434, 299] width 869 height 408
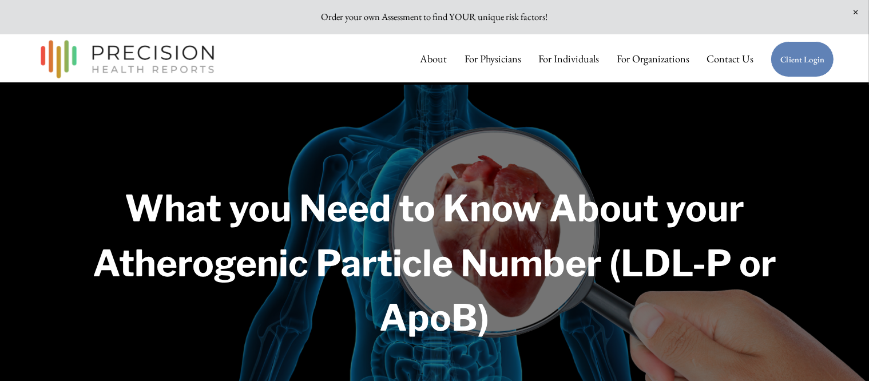
click at [846, 58] on div "Skip to Content About For Physicians For Individuals" at bounding box center [434, 59] width 869 height 50
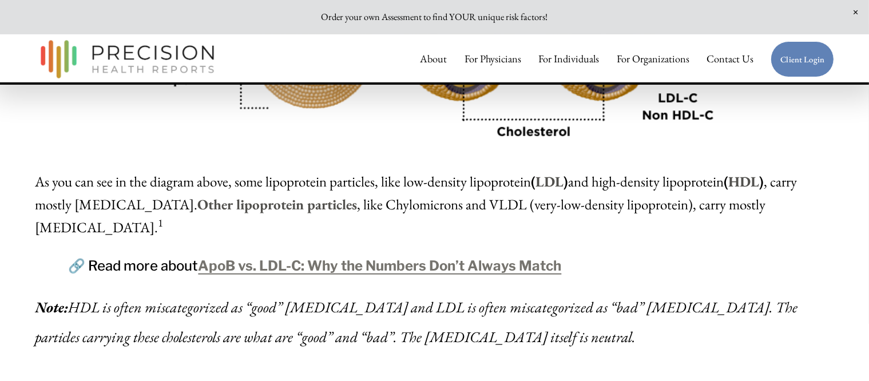
scroll to position [858, 0]
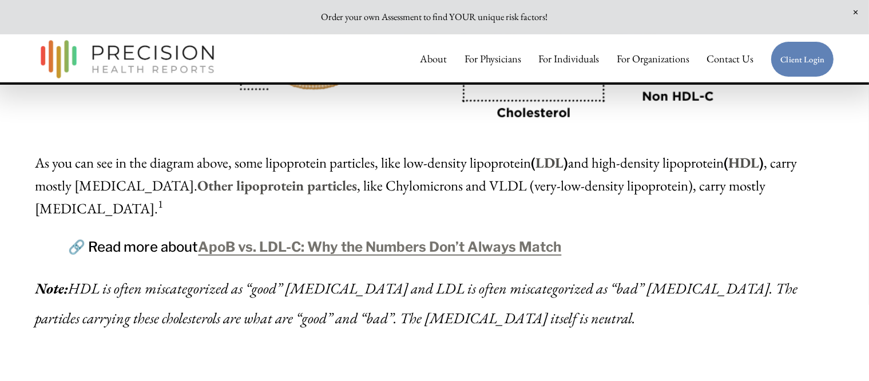
click at [407, 238] on strong "ApoB vs. LDL-C: Why the Numbers Don’t Always Match" at bounding box center [379, 246] width 363 height 17
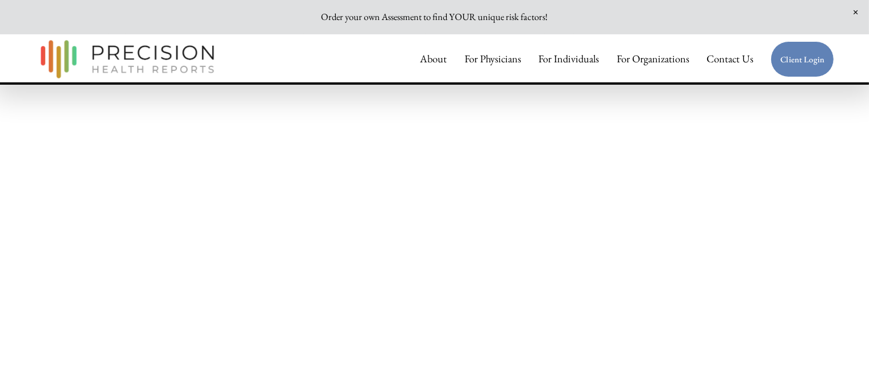
scroll to position [1048, 0]
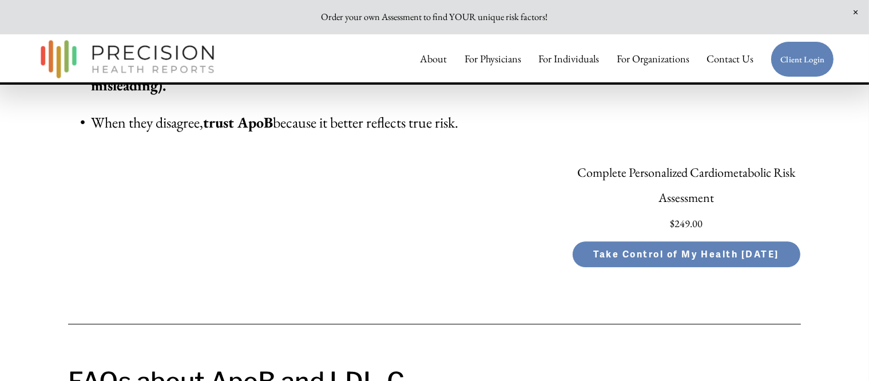
scroll to position [3335, 0]
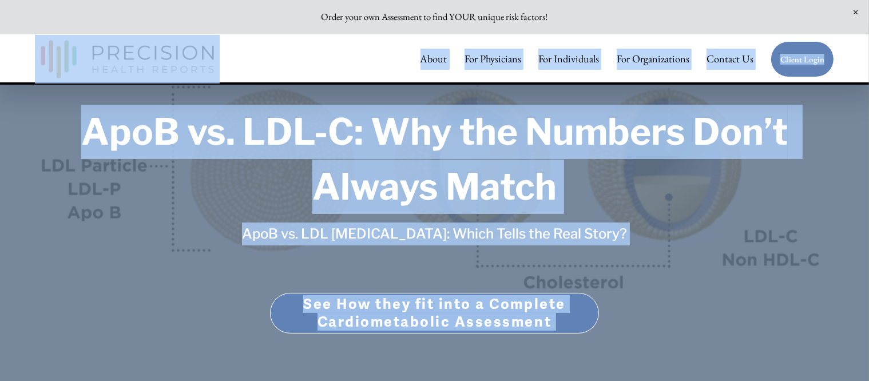
scroll to position [0, 0]
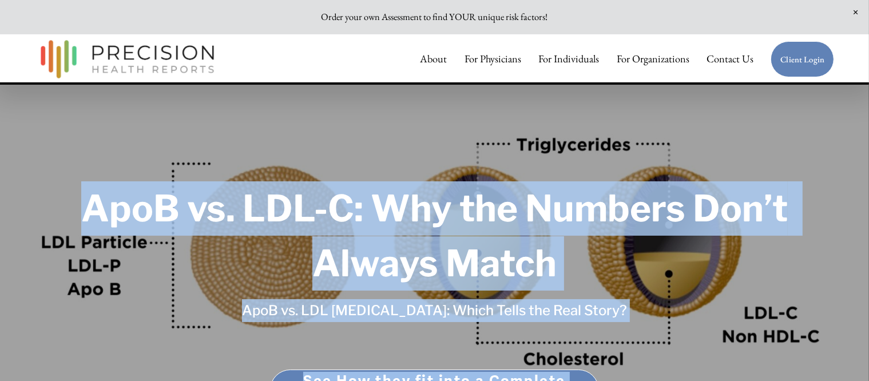
drag, startPoint x: 193, startPoint y: 250, endPoint x: 69, endPoint y: 205, distance: 132.2
copy article "LorE ip. DOL-S: Ame con Adipisc Eli’s Doeius Tempo IncI ut. LAB Etdoloremag: Al…"
click at [753, 101] on div "ApoB vs. LDL-C: Why the Numbers Don’t Always Match ApoB vs. LDL [MEDICAL_DATA]:…" at bounding box center [434, 307] width 869 height 425
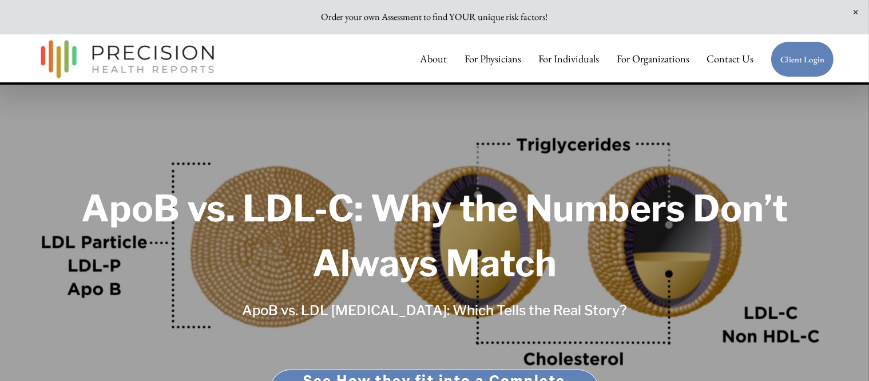
click at [351, 42] on div "About For Physicians For Individuals For Organizations For Employers" at bounding box center [394, 59] width 718 height 49
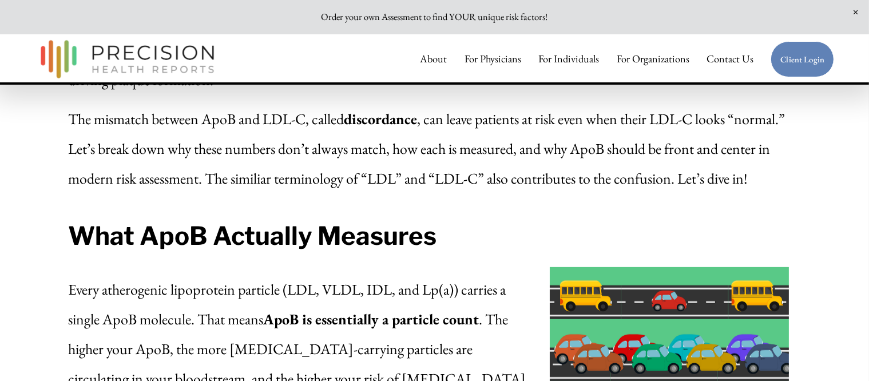
scroll to position [667, 0]
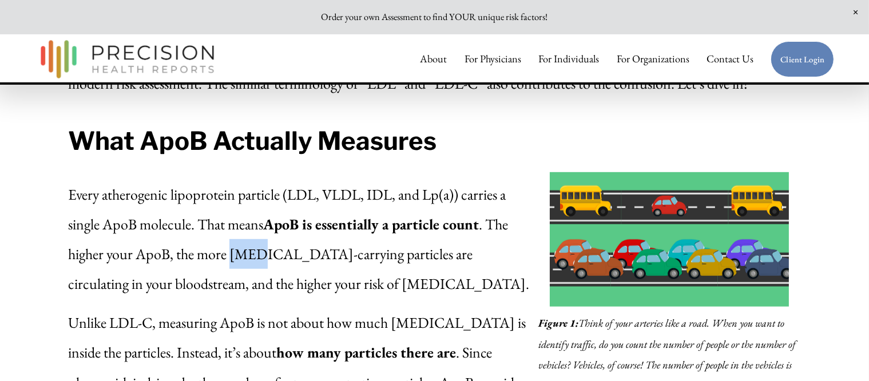
drag, startPoint x: 233, startPoint y: 273, endPoint x: 257, endPoint y: 273, distance: 24.0
click at [257, 273] on p "Every atherogenic lipoprotein particle (LDL, VLDL, IDL, and Lp(a)) carries a si…" at bounding box center [300, 239] width 464 height 119
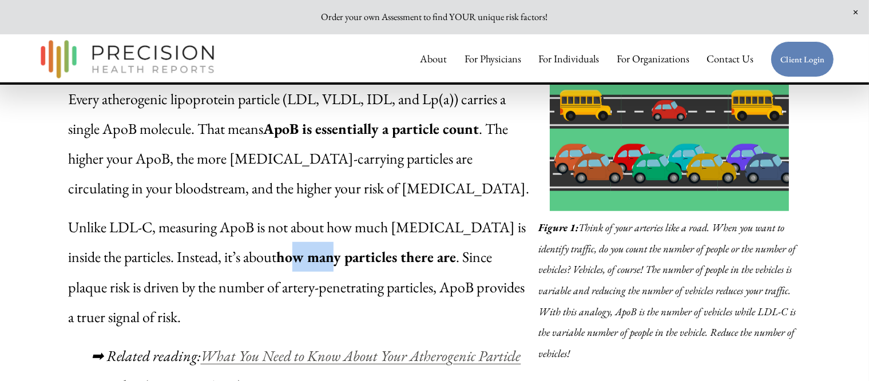
drag, startPoint x: 241, startPoint y: 283, endPoint x: 286, endPoint y: 281, distance: 44.6
click at [286, 266] on strong "how many particles there are" at bounding box center [366, 256] width 180 height 19
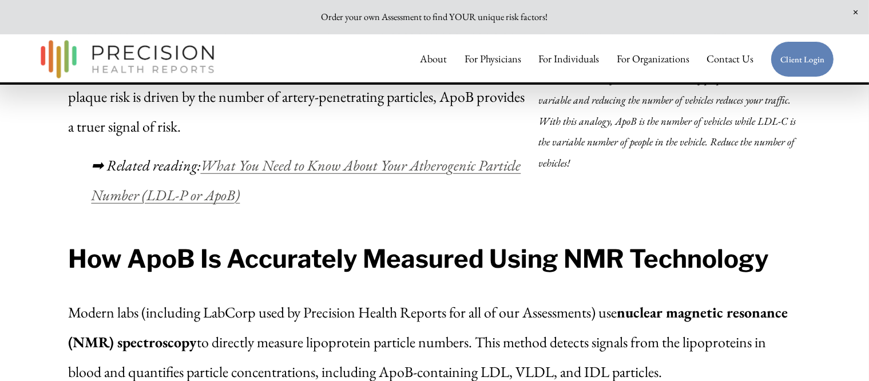
scroll to position [1048, 0]
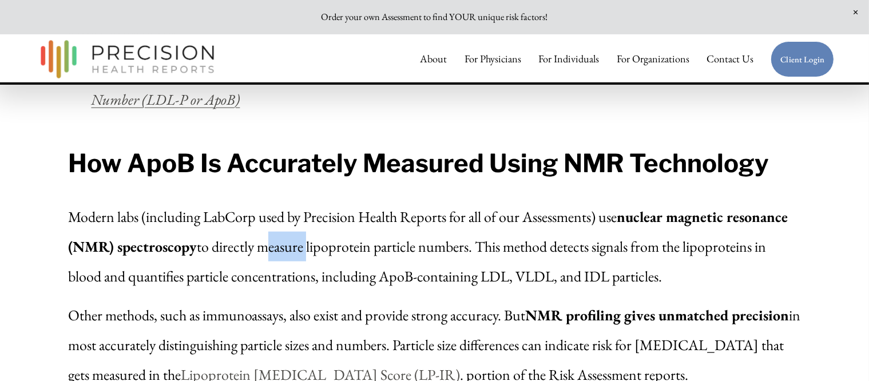
drag, startPoint x: 325, startPoint y: 268, endPoint x: 371, endPoint y: 268, distance: 46.3
click at [371, 268] on p "Modern labs (including LabCorp used by Precision Health Reports for all of our …" at bounding box center [434, 246] width 732 height 89
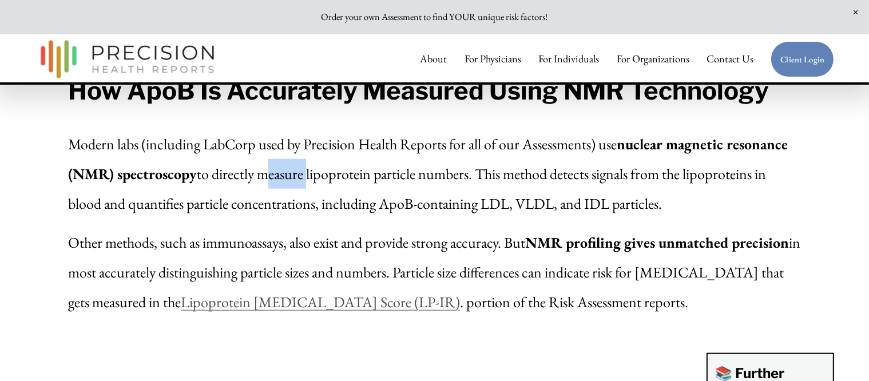
scroll to position [1144, 0]
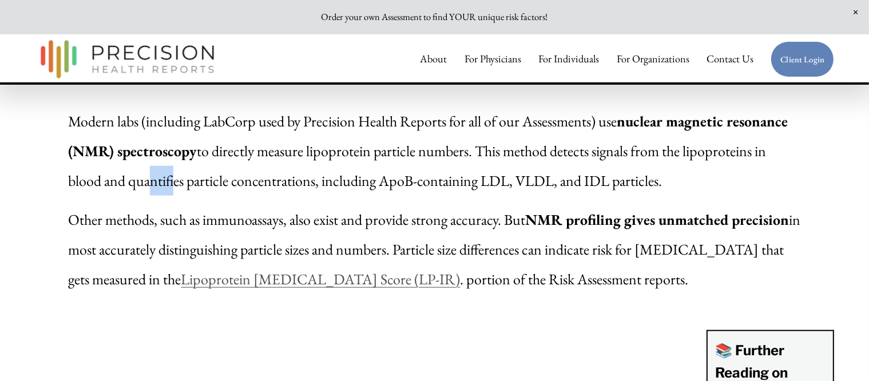
drag, startPoint x: 233, startPoint y: 204, endPoint x: 258, endPoint y: 204, distance: 25.7
click at [258, 196] on p "Modern labs (including LabCorp used by Precision Health Reports for all of our …" at bounding box center [434, 150] width 732 height 89
drag, startPoint x: 441, startPoint y: 205, endPoint x: 489, endPoint y: 205, distance: 48.0
click at [489, 196] on p "Modern labs (including LabCorp used by Precision Health Reports for all of our …" at bounding box center [434, 150] width 732 height 89
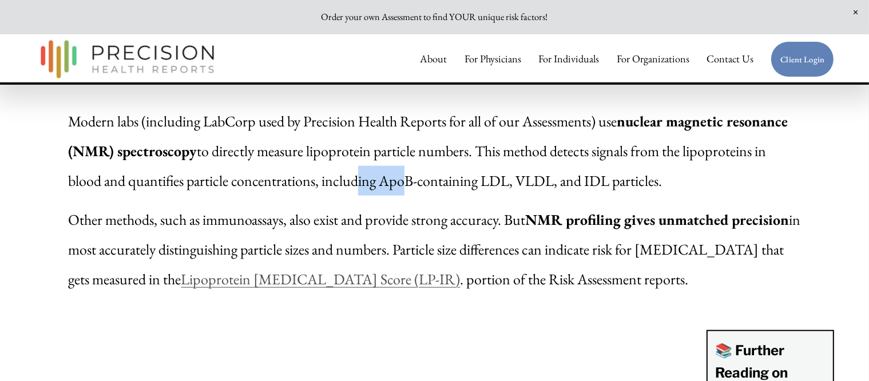
click at [489, 196] on p "Modern labs (including LabCorp used by Precision Health Reports for all of our …" at bounding box center [434, 150] width 732 height 89
drag, startPoint x: 239, startPoint y: 246, endPoint x: 273, endPoint y: 245, distance: 34.3
click at [273, 245] on p "Other methods, such as immunoassays, also exist and provide strong accuracy. Bu…" at bounding box center [434, 249] width 732 height 89
drag, startPoint x: 495, startPoint y: 278, endPoint x: 542, endPoint y: 269, distance: 47.8
click at [542, 269] on p "Other methods, such as immunoassays, also exist and provide strong accuracy. Bu…" at bounding box center [434, 249] width 732 height 89
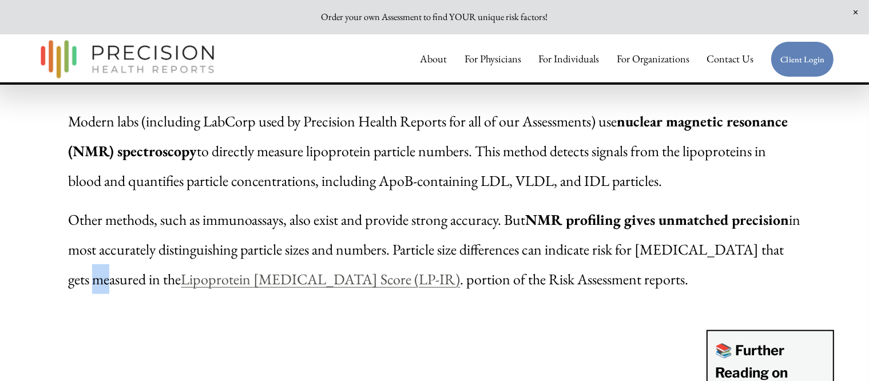
drag, startPoint x: 153, startPoint y: 303, endPoint x: 166, endPoint y: 305, distance: 13.3
click at [166, 294] on p "Other methods, such as immunoassays, also exist and provide strong accuracy. Bu…" at bounding box center [434, 249] width 732 height 89
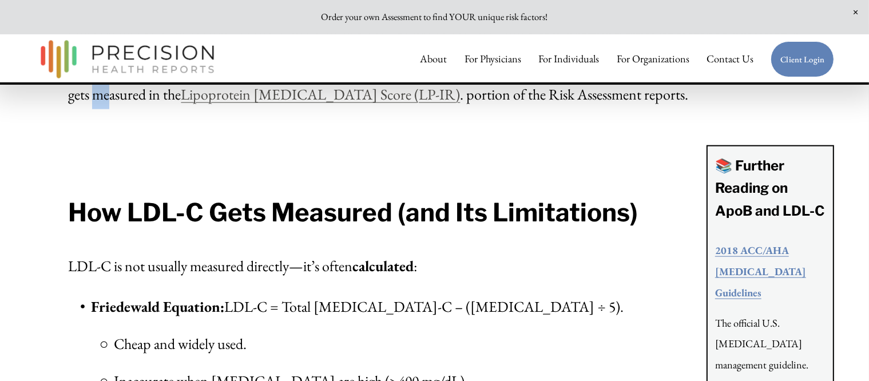
scroll to position [1334, 0]
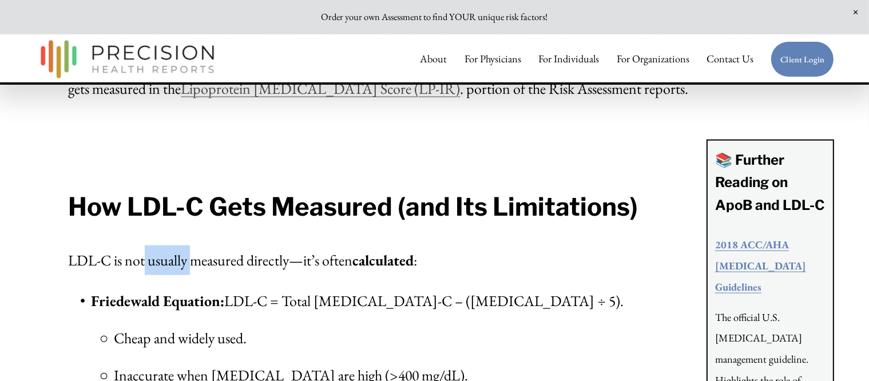
drag, startPoint x: 146, startPoint y: 267, endPoint x: 192, endPoint y: 267, distance: 45.7
click at [192, 267] on p "LDL-C is not usually measured directly—it’s often calculated :" at bounding box center [383, 260] width 631 height 30
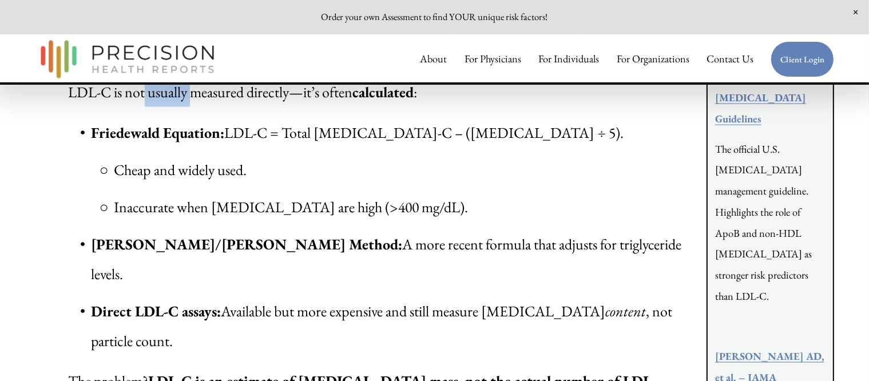
scroll to position [1524, 0]
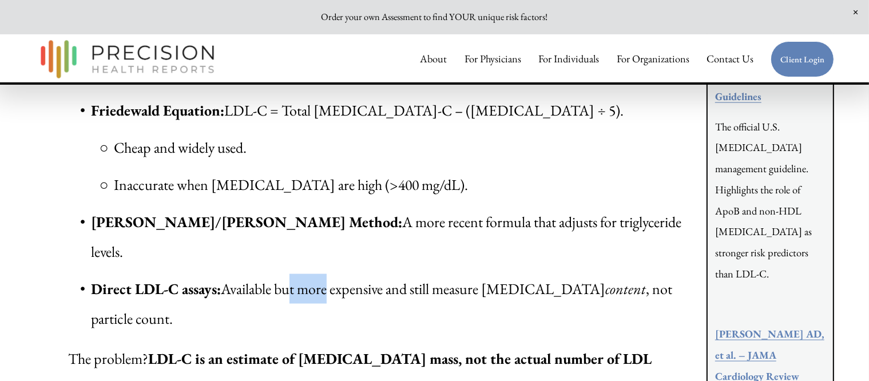
drag, startPoint x: 290, startPoint y: 264, endPoint x: 329, endPoint y: 264, distance: 38.9
click at [329, 274] on p "Direct LDL-C assays: Available but more expensive and still measure [MEDICAL_DA…" at bounding box center [395, 303] width 608 height 59
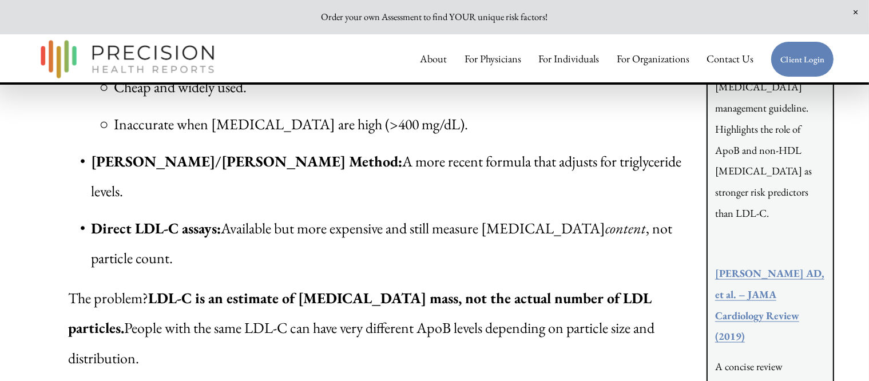
scroll to position [1620, 0]
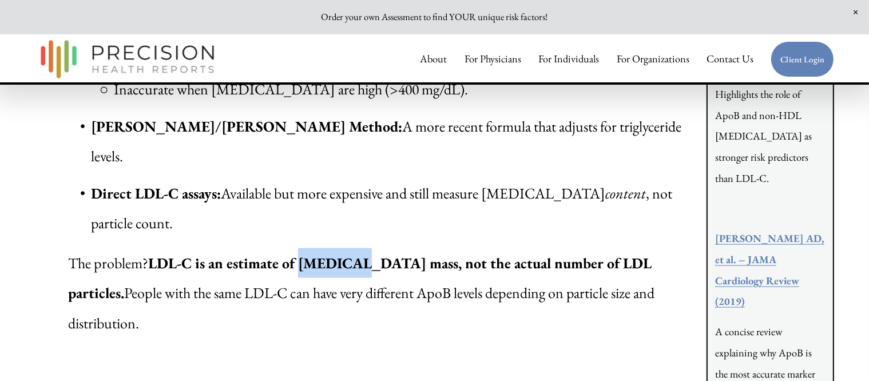
drag, startPoint x: 307, startPoint y: 237, endPoint x: 353, endPoint y: 237, distance: 45.7
click at [353, 253] on strong "LDL-C is an estimate of [MEDICAL_DATA] mass, not the actual number of LDL parti…" at bounding box center [361, 277] width 587 height 49
drag, startPoint x: 188, startPoint y: 267, endPoint x: 239, endPoint y: 269, distance: 51.5
click at [239, 269] on p "The problem? LDL-C is an estimate of [MEDICAL_DATA] mass, not the actual number…" at bounding box center [383, 292] width 631 height 89
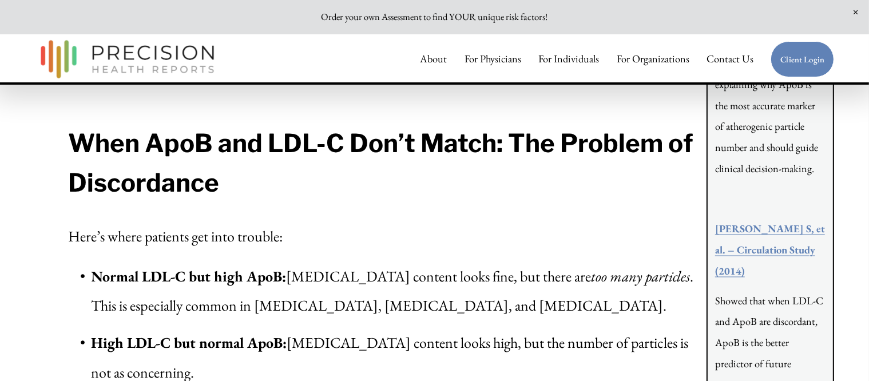
scroll to position [1906, 0]
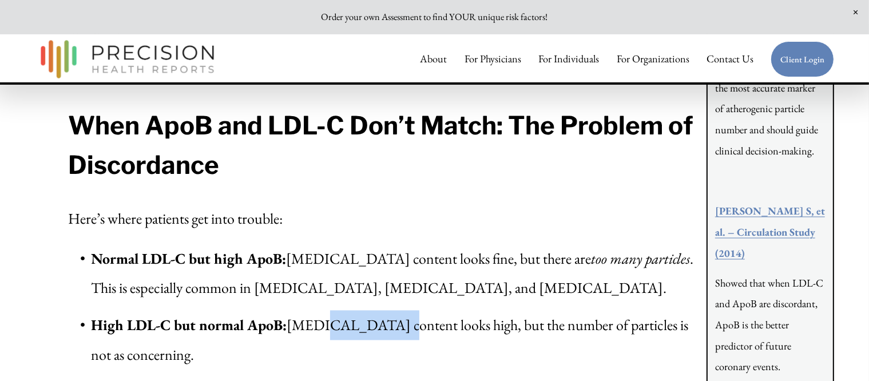
drag, startPoint x: 369, startPoint y: 248, endPoint x: 381, endPoint y: 247, distance: 12.1
click at [381, 310] on p "High LDL-C but normal ApoB: [MEDICAL_DATA] content looks high, but the number o…" at bounding box center [395, 339] width 608 height 59
drag, startPoint x: 213, startPoint y: 317, endPoint x: 311, endPoint y: 317, distance: 97.8
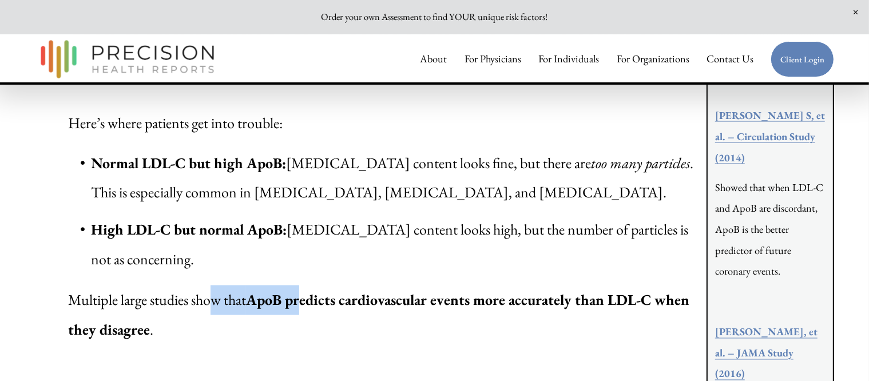
scroll to position [2096, 0]
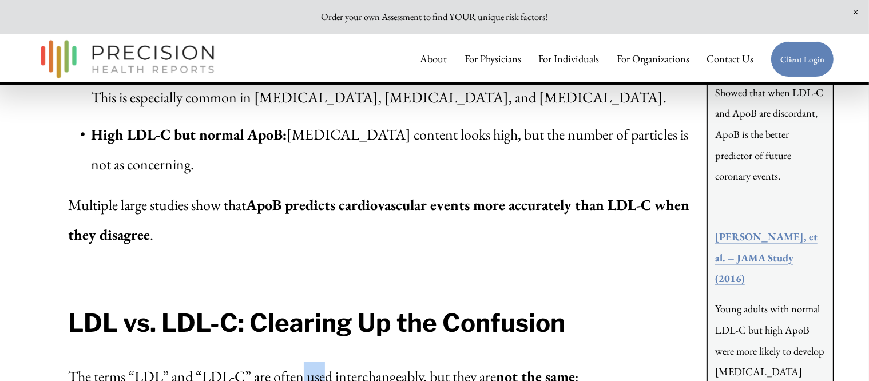
drag, startPoint x: 309, startPoint y: 276, endPoint x: 333, endPoint y: 276, distance: 23.4
click at [333, 362] on p "The terms “LDL” and “LDL-C” are often used interchangeably, but they are not th…" at bounding box center [383, 377] width 631 height 30
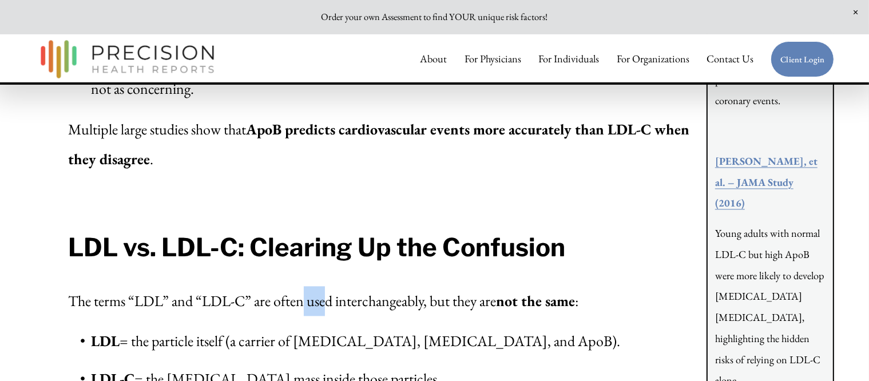
scroll to position [2192, 0]
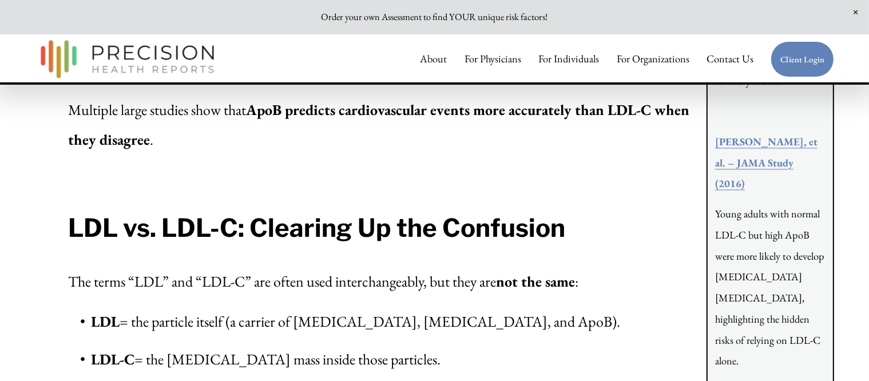
drag, startPoint x: 222, startPoint y: 301, endPoint x: 279, endPoint y: 302, distance: 56.6
drag, startPoint x: 373, startPoint y: 324, endPoint x: 423, endPoint y: 327, distance: 49.8
drag, startPoint x: 172, startPoint y: 360, endPoint x: 230, endPoint y: 360, distance: 58.3
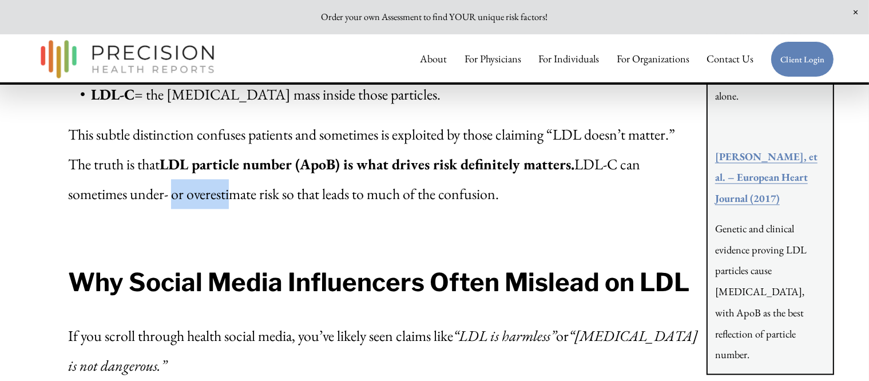
scroll to position [2478, 0]
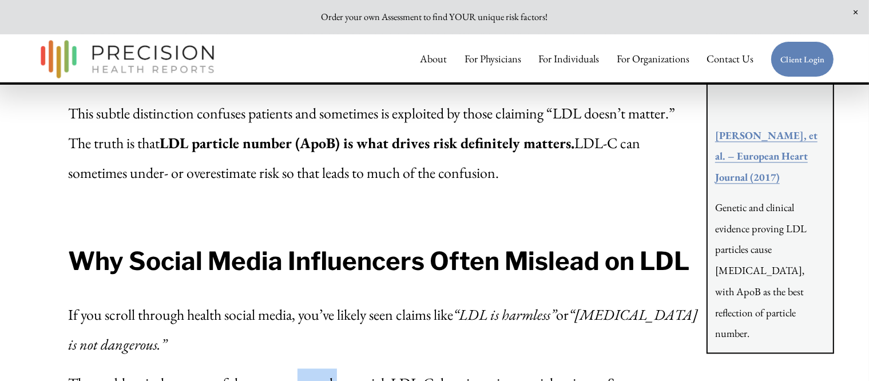
drag, startPoint x: 300, startPoint y: 267, endPoint x: 343, endPoint y: 267, distance: 42.9
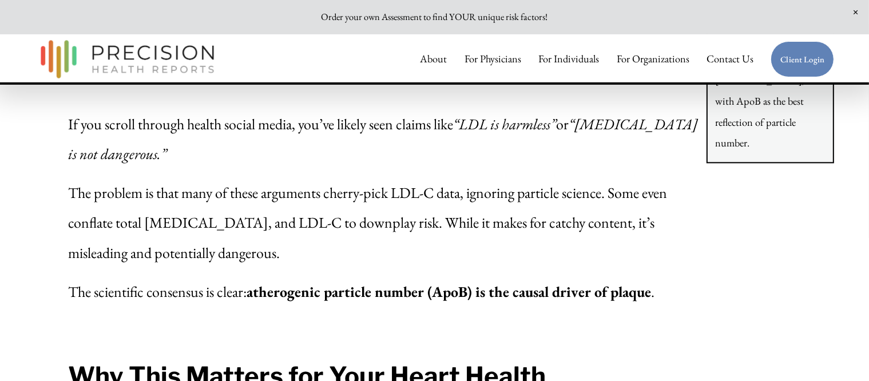
scroll to position [2764, 0]
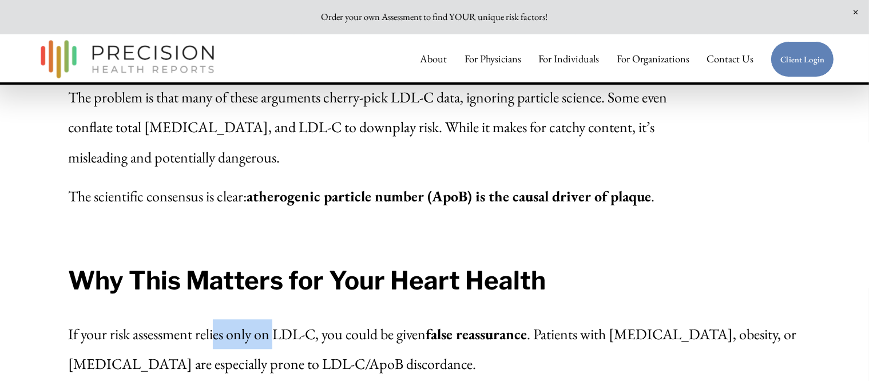
drag, startPoint x: 220, startPoint y: 218, endPoint x: 281, endPoint y: 218, distance: 61.8
click at [281, 319] on p "If your risk assessment relies only on LDL-C, you could be given false reassura…" at bounding box center [434, 348] width 732 height 59
drag, startPoint x: 199, startPoint y: 244, endPoint x: 260, endPoint y: 244, distance: 61.2
click at [260, 319] on p "If your risk assessment relies only on LDL-C, you could be given false reassura…" at bounding box center [434, 348] width 732 height 59
drag, startPoint x: 183, startPoint y: 284, endPoint x: 272, endPoint y: 282, distance: 89.2
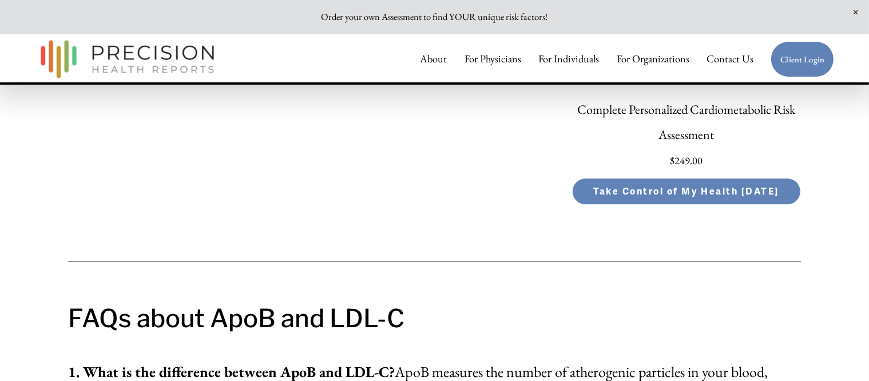
scroll to position [3431, 0]
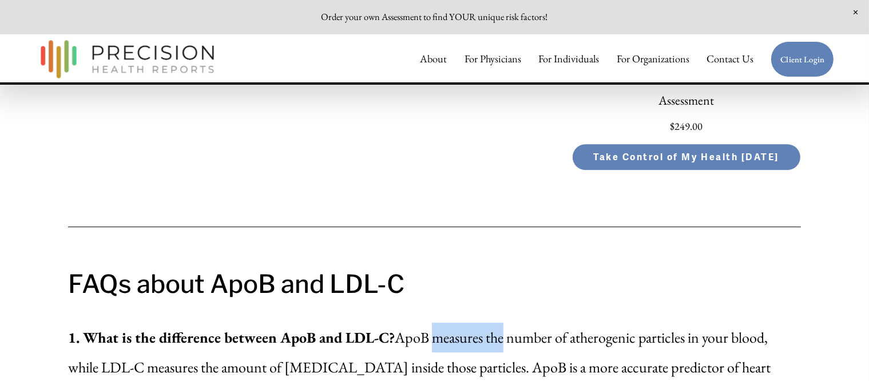
drag, startPoint x: 441, startPoint y: 207, endPoint x: 511, endPoint y: 206, distance: 69.8
click at [511, 323] on p "1. What is the difference between ApoB and LDL-C? ApoB measures the number of a…" at bounding box center [434, 367] width 732 height 89
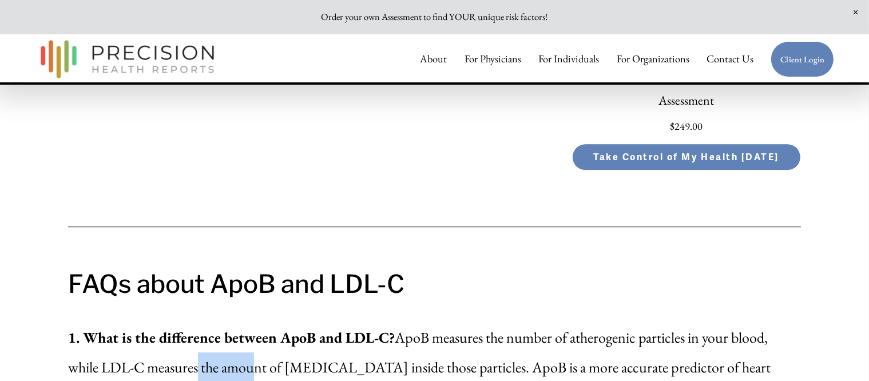
drag, startPoint x: 201, startPoint y: 236, endPoint x: 256, endPoint y: 236, distance: 54.3
click at [256, 323] on p "1. What is the difference between ApoB and LDL-C? ApoB measures the number of a…" at bounding box center [434, 367] width 732 height 89
drag, startPoint x: 194, startPoint y: 306, endPoint x: 279, endPoint y: 306, distance: 84.6
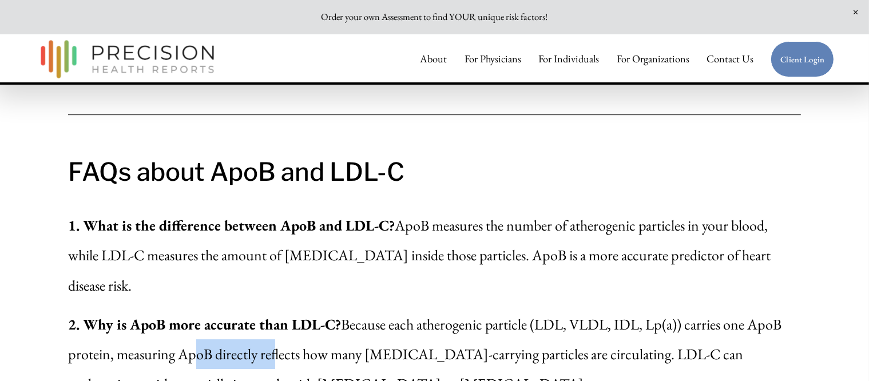
scroll to position [3621, 0]
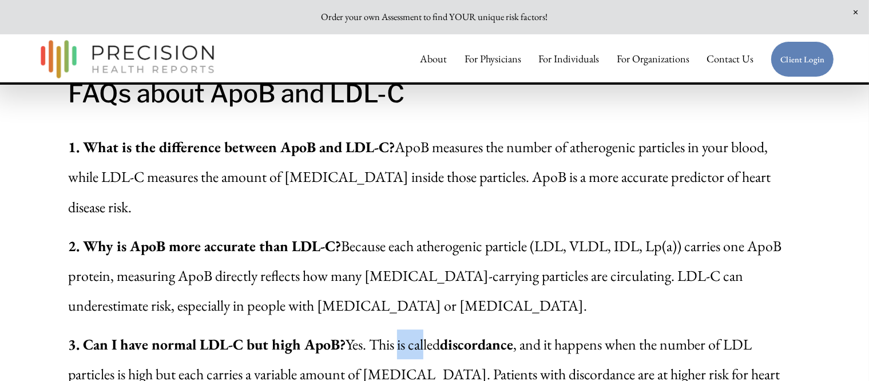
drag, startPoint x: 405, startPoint y: 182, endPoint x: 432, endPoint y: 185, distance: 27.6
click at [432, 329] on p "3. Can I have normal LDL-C but high ApoB? Yes. This is called discordance , and…" at bounding box center [434, 373] width 732 height 89
drag, startPoint x: 330, startPoint y: 212, endPoint x: 336, endPoint y: 212, distance: 6.3
click at [336, 329] on p "3. Can I have normal LDL-C but high ApoB? Yes. This is called discordance , and…" at bounding box center [434, 373] width 732 height 89
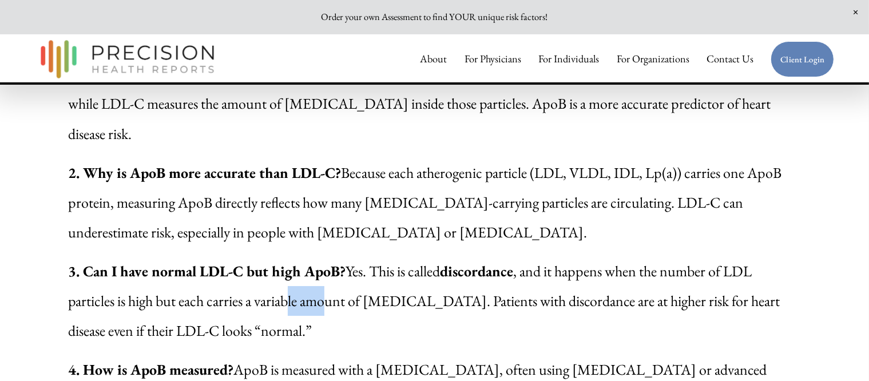
scroll to position [3717, 0]
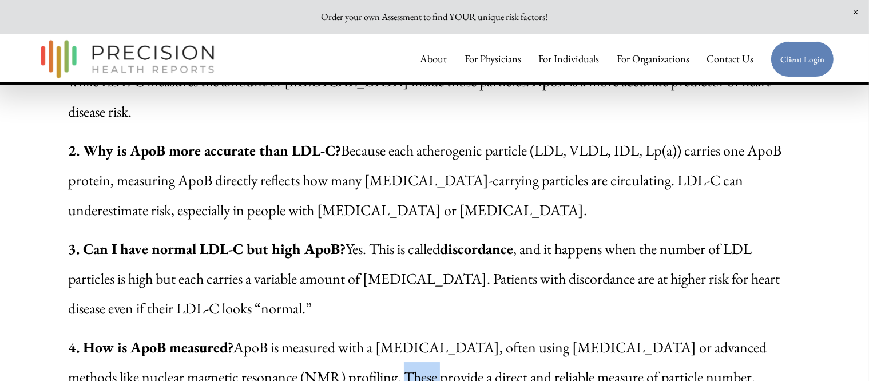
drag, startPoint x: 335, startPoint y: 220, endPoint x: 367, endPoint y: 218, distance: 32.1
click at [367, 332] on p "4. How is ApoB measured? ApoB is measured with a [MEDICAL_DATA], often using [M…" at bounding box center [434, 361] width 732 height 59
drag, startPoint x: 436, startPoint y: 253, endPoint x: 487, endPoint y: 253, distance: 51.5
drag, startPoint x: 232, startPoint y: 288, endPoint x: 299, endPoint y: 288, distance: 67.5
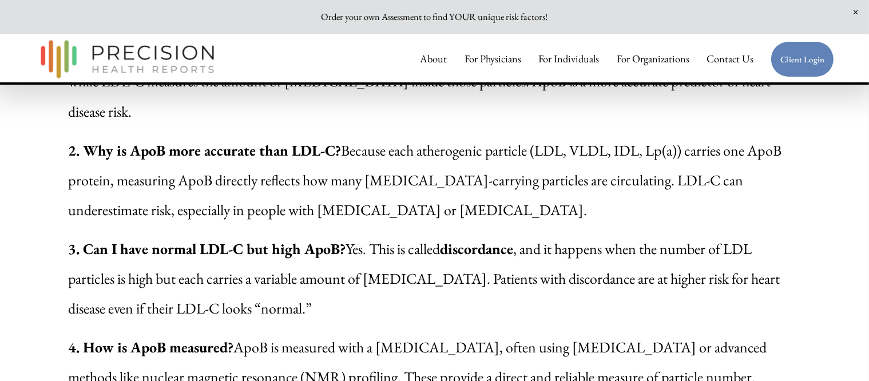
drag, startPoint x: 140, startPoint y: 315, endPoint x: 225, endPoint y: 319, distance: 85.9
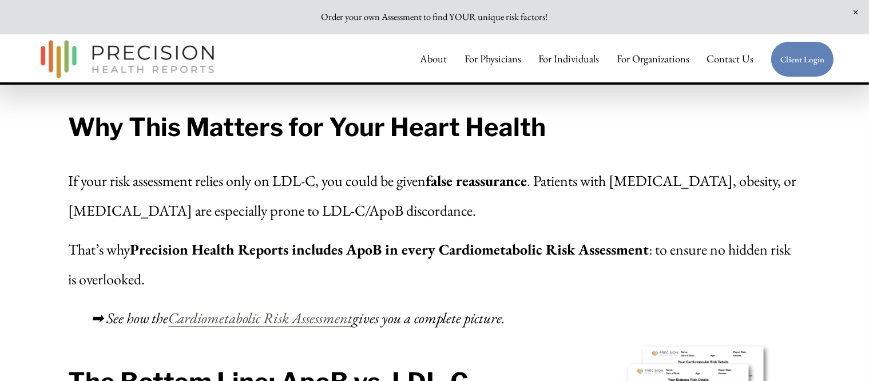
scroll to position [2954, 0]
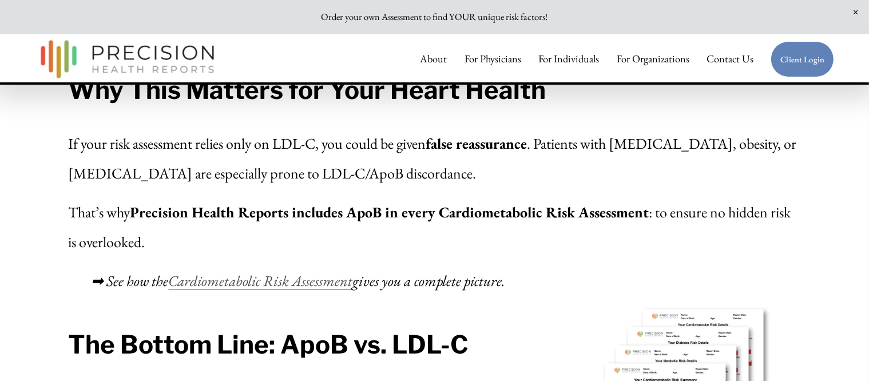
click at [297, 271] on em "Cardiometabolic Risk Assessment" at bounding box center [260, 280] width 184 height 19
